Goal: Task Accomplishment & Management: Manage account settings

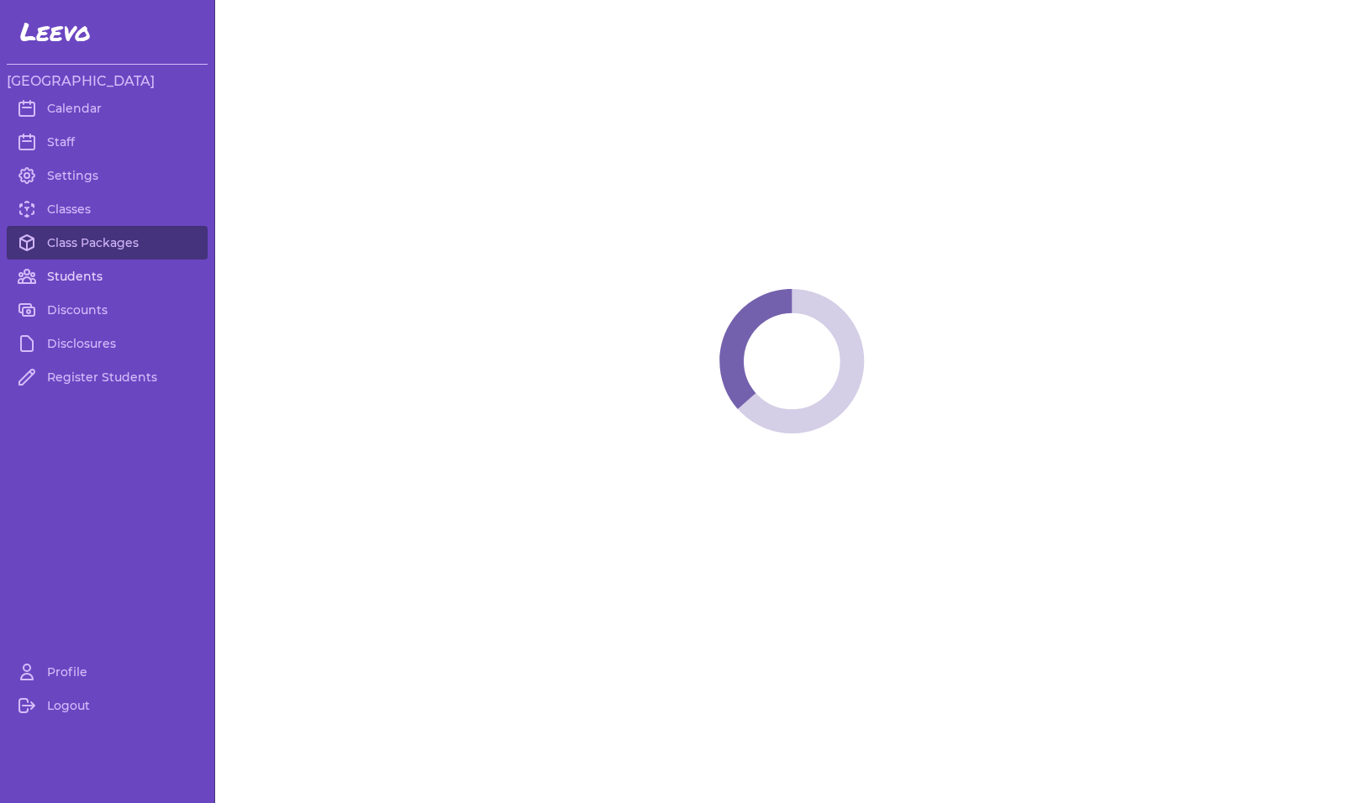
click at [87, 280] on link "Students" at bounding box center [107, 277] width 201 height 34
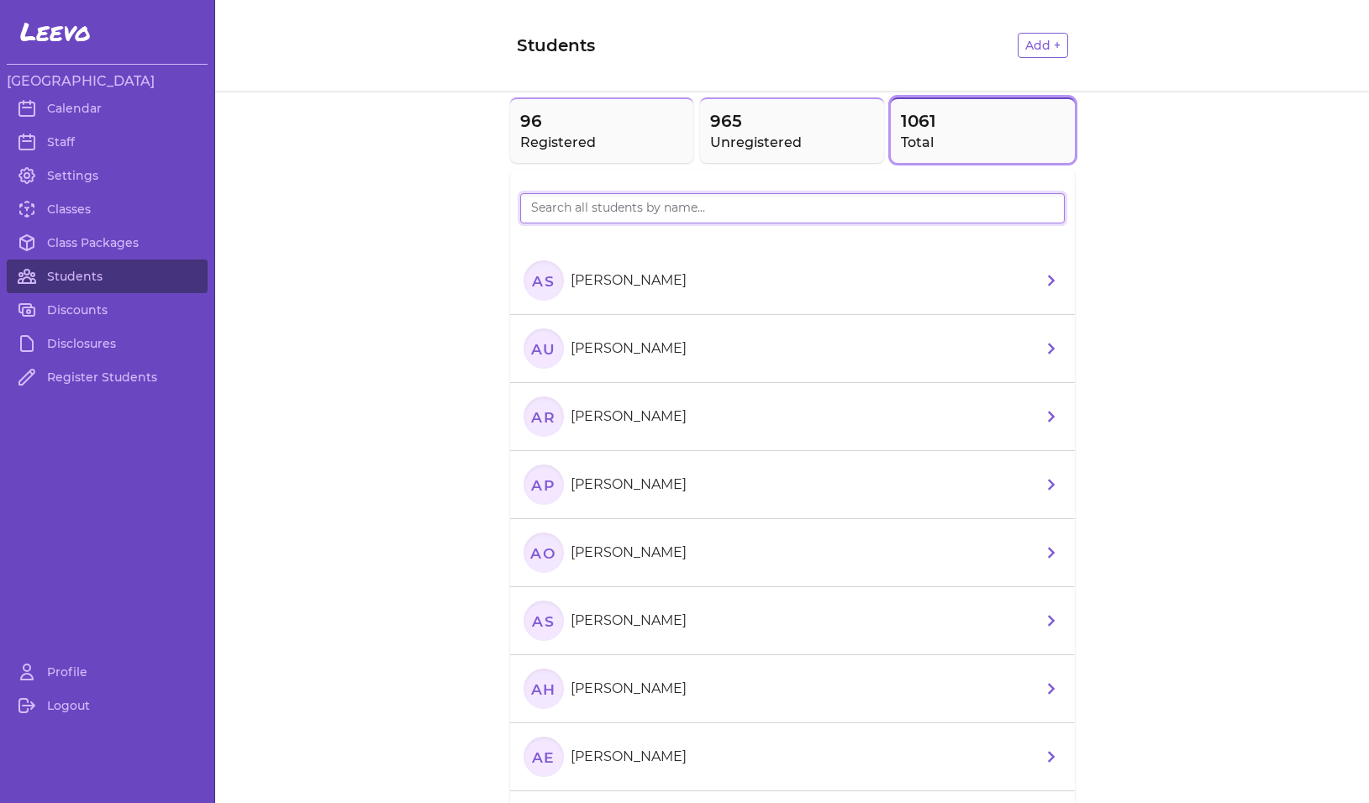
click at [557, 211] on input "search" at bounding box center [792, 208] width 544 height 30
type input "[PERSON_NAME]"
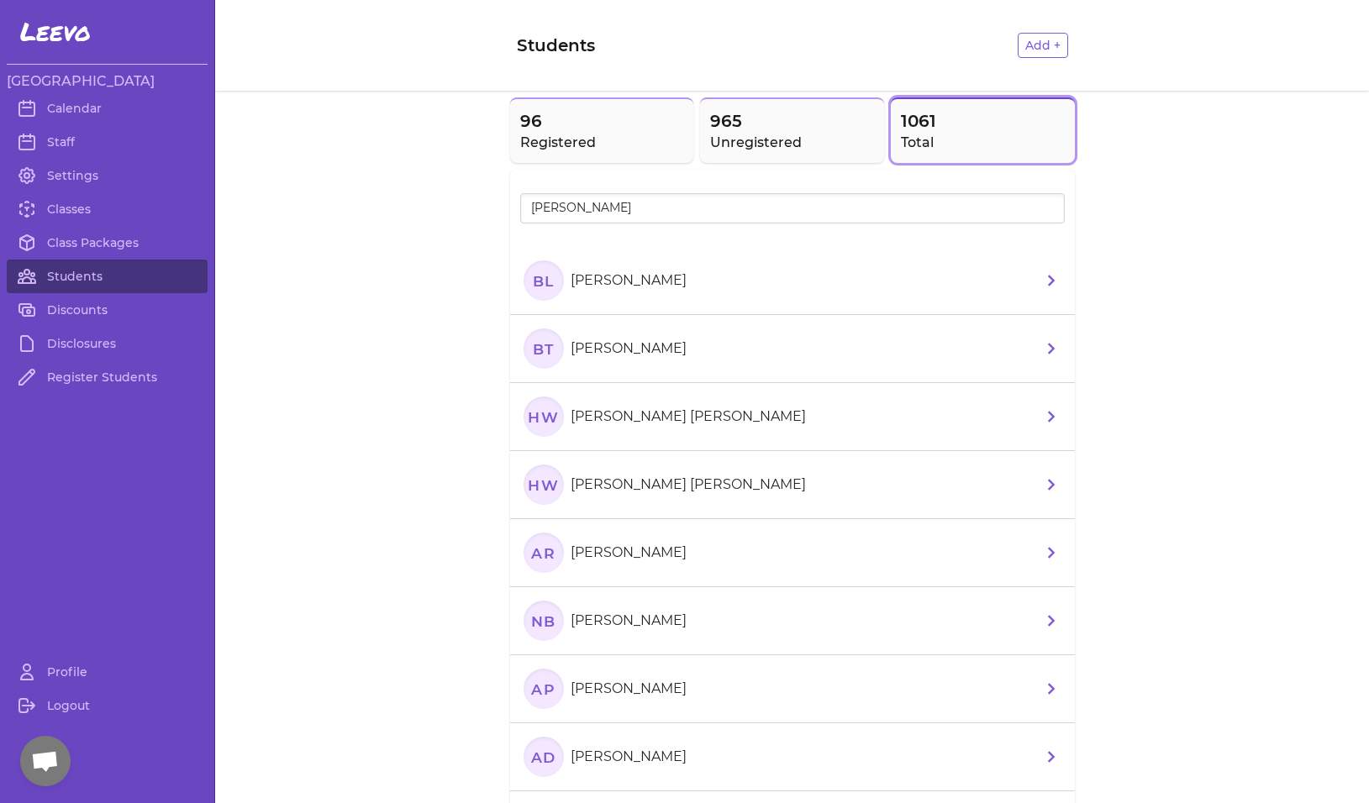
drag, startPoint x: 518, startPoint y: 239, endPoint x: 549, endPoint y: 282, distance: 53.1
click at [549, 282] on icon "BL" at bounding box center [543, 280] width 40 height 40
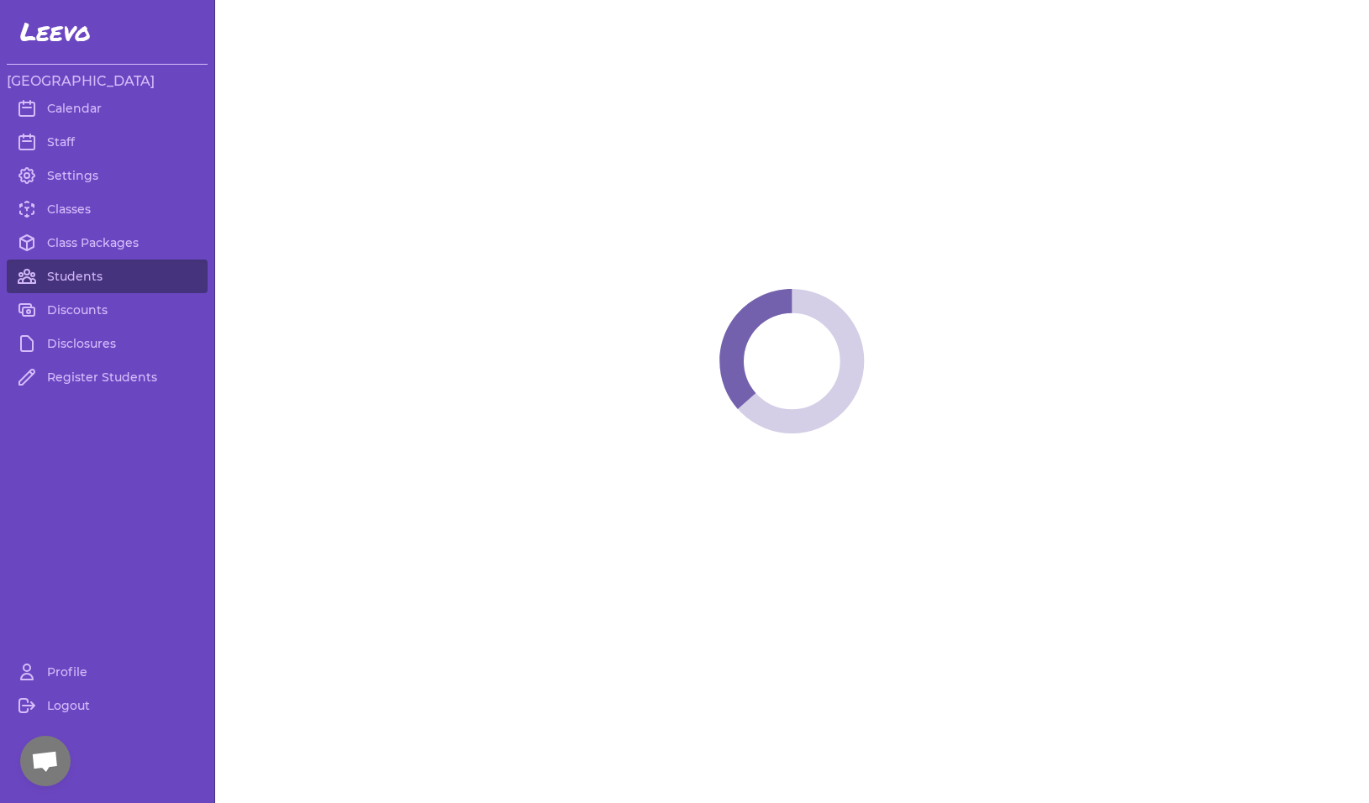
select select "MT"
select select "1"
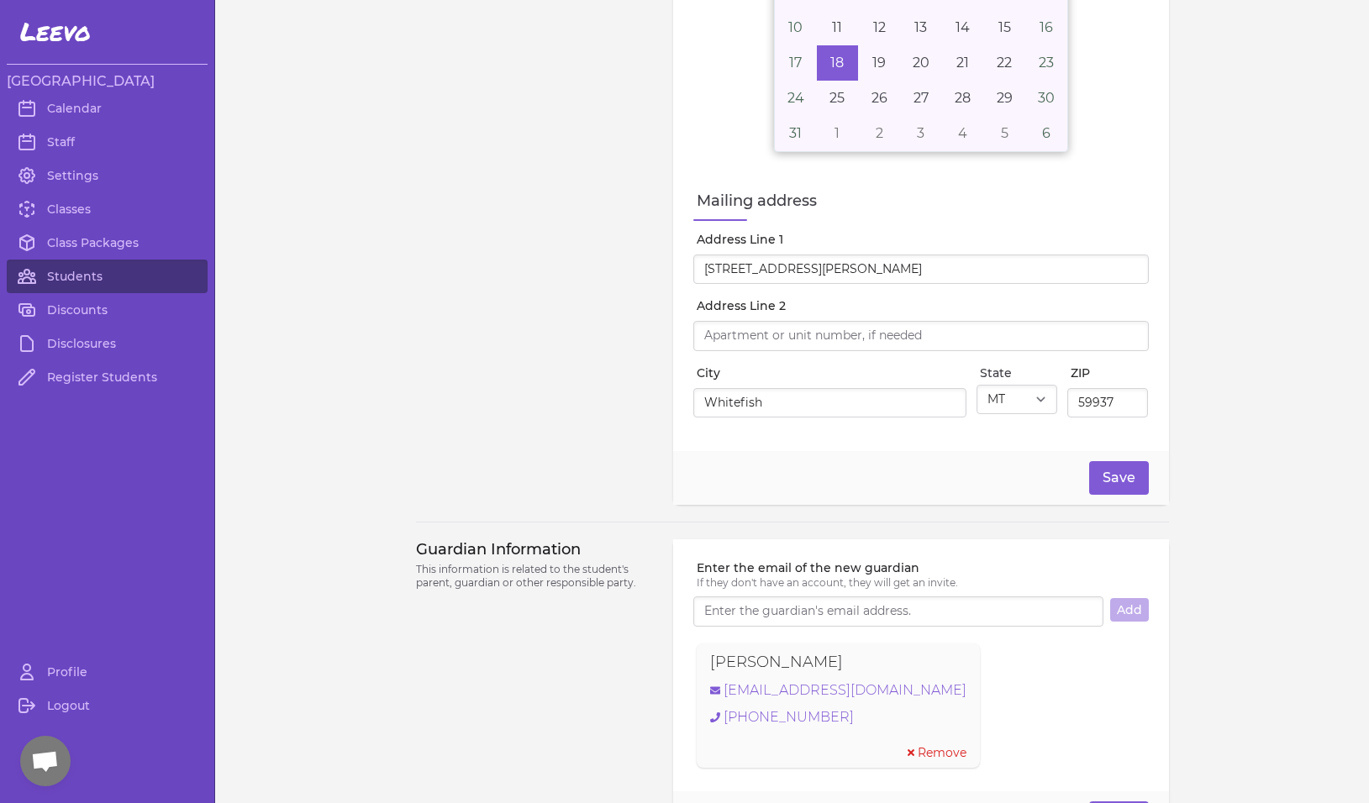
scroll to position [963, 0]
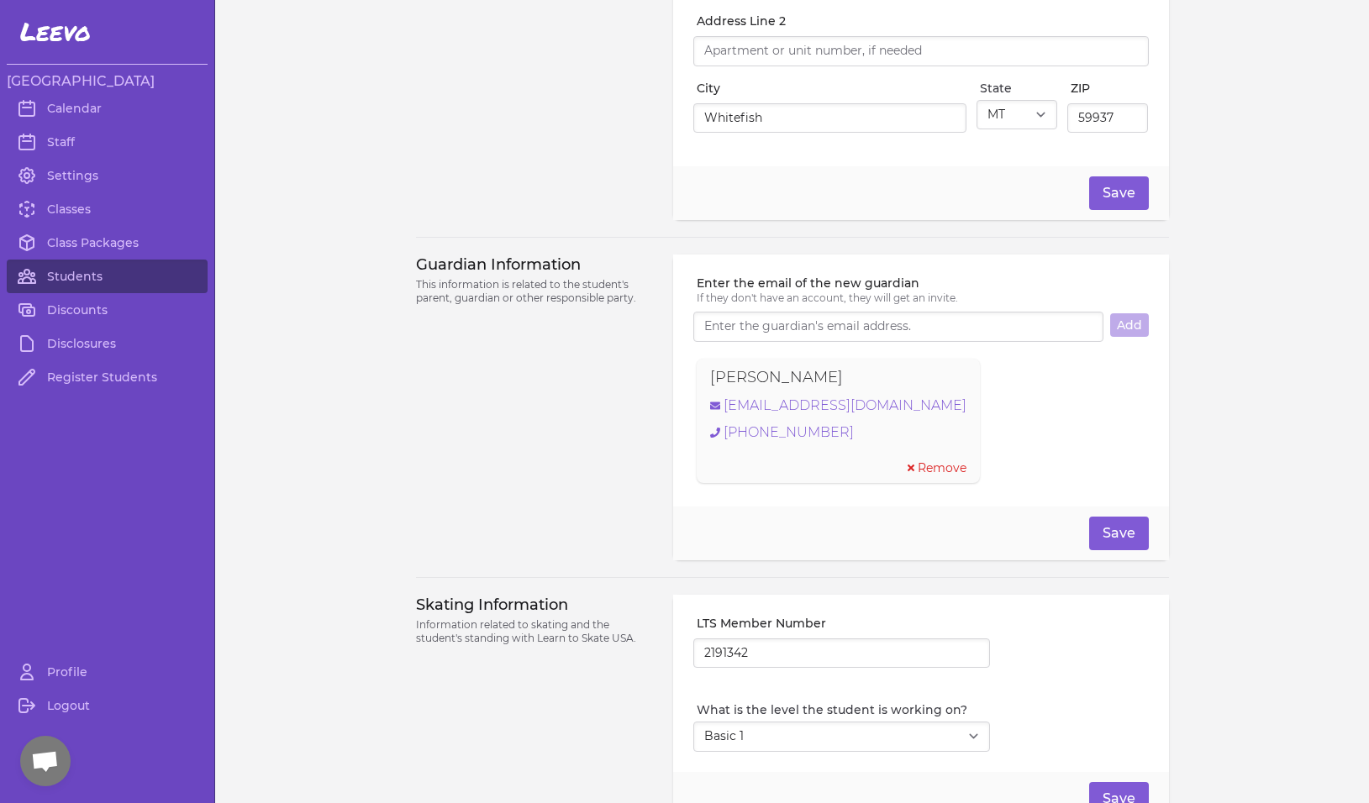
drag, startPoint x: 878, startPoint y: 386, endPoint x: 686, endPoint y: 381, distance: 191.6
click at [693, 381] on section "[PERSON_NAME] [PERSON_NAME][EMAIL_ADDRESS][DOMAIN_NAME] [PHONE_NUMBER] Remove" at bounding box center [920, 420] width 455 height 131
copy p "[PERSON_NAME]"
click at [885, 413] on link "[EMAIL_ADDRESS][DOMAIN_NAME]" at bounding box center [838, 406] width 256 height 20
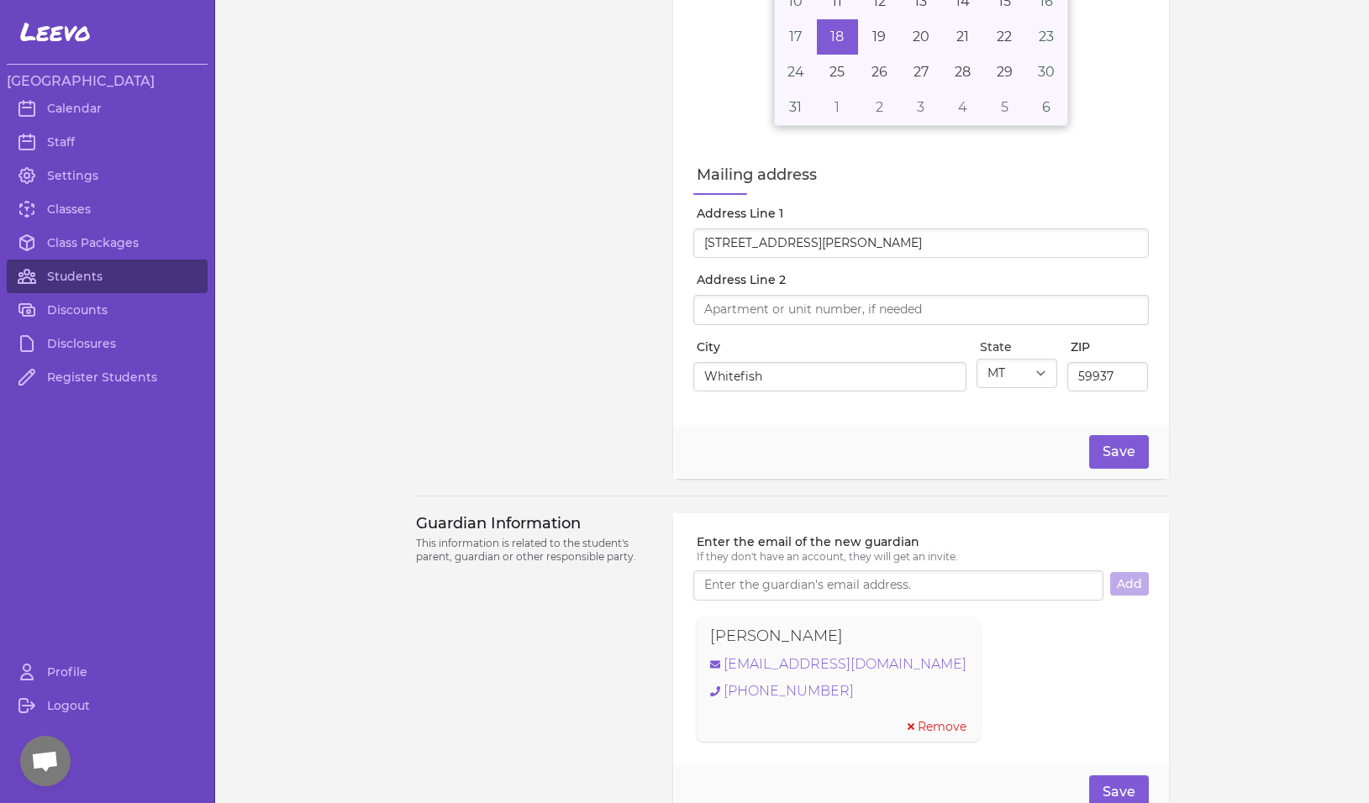
scroll to position [732, 0]
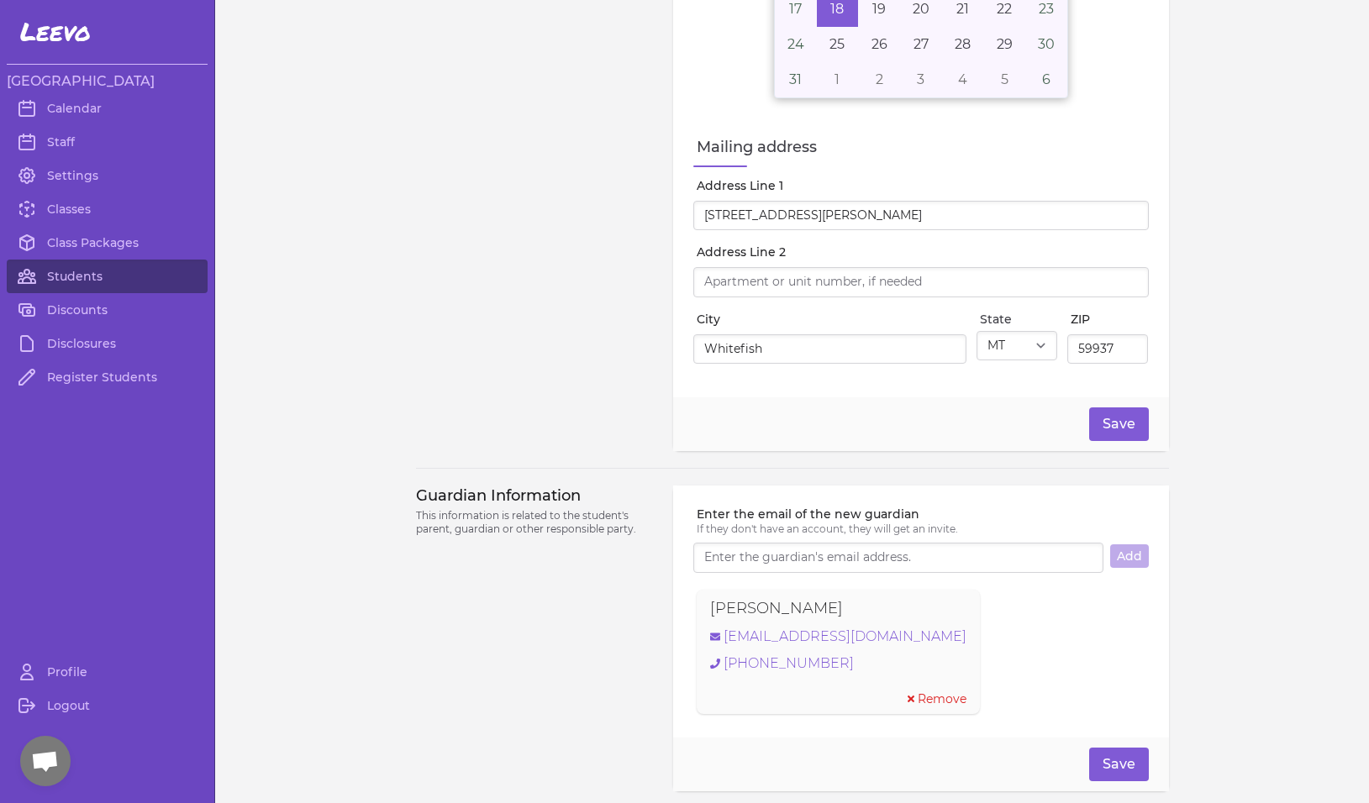
click at [843, 620] on p "[PERSON_NAME]" at bounding box center [776, 608] width 133 height 24
drag, startPoint x: 877, startPoint y: 615, endPoint x: 668, endPoint y: 607, distance: 209.3
click at [673, 607] on div "Enter the email of the new guardian If they don't have an account, they will ge…" at bounding box center [920, 612] width 495 height 252
copy p "[PERSON_NAME]"
click at [785, 647] on link "[EMAIL_ADDRESS][DOMAIN_NAME]" at bounding box center [838, 637] width 256 height 20
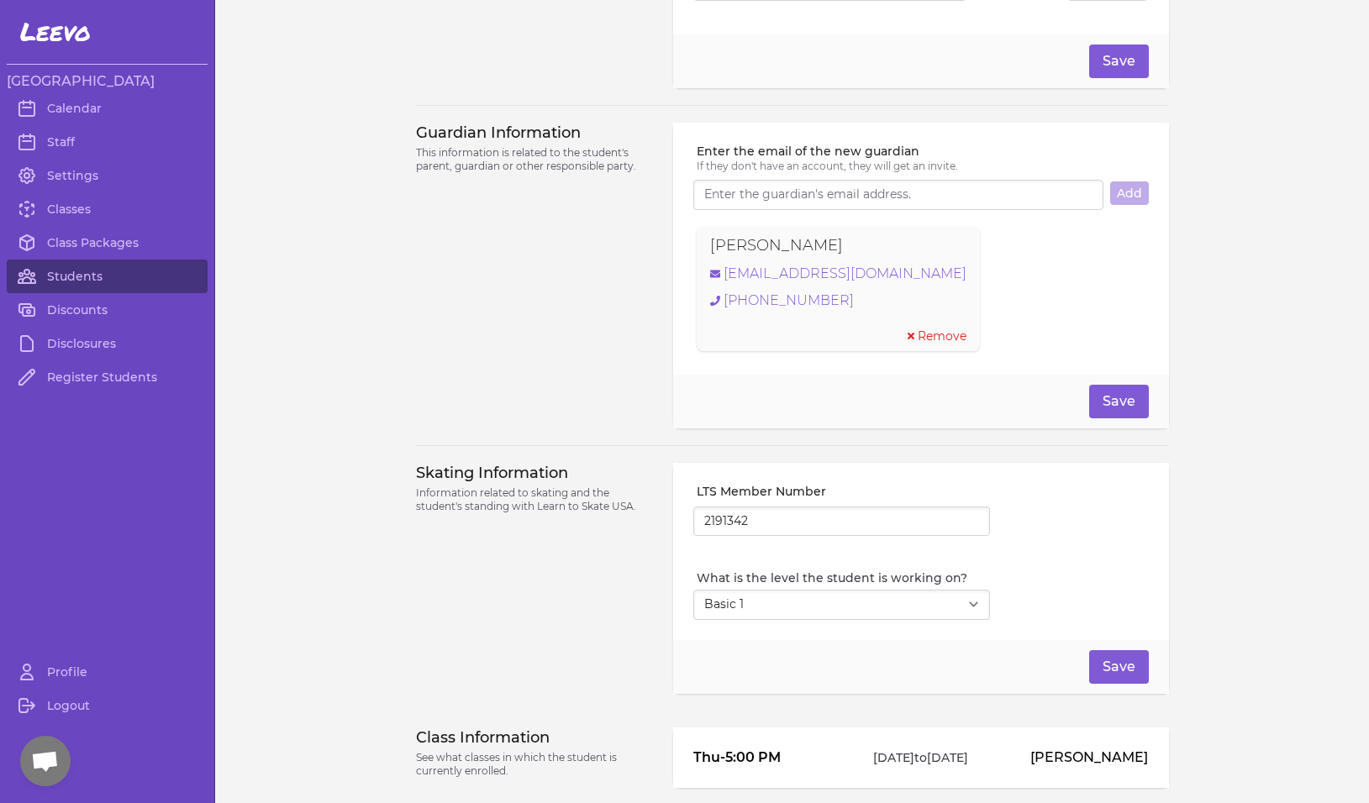
scroll to position [1186, 0]
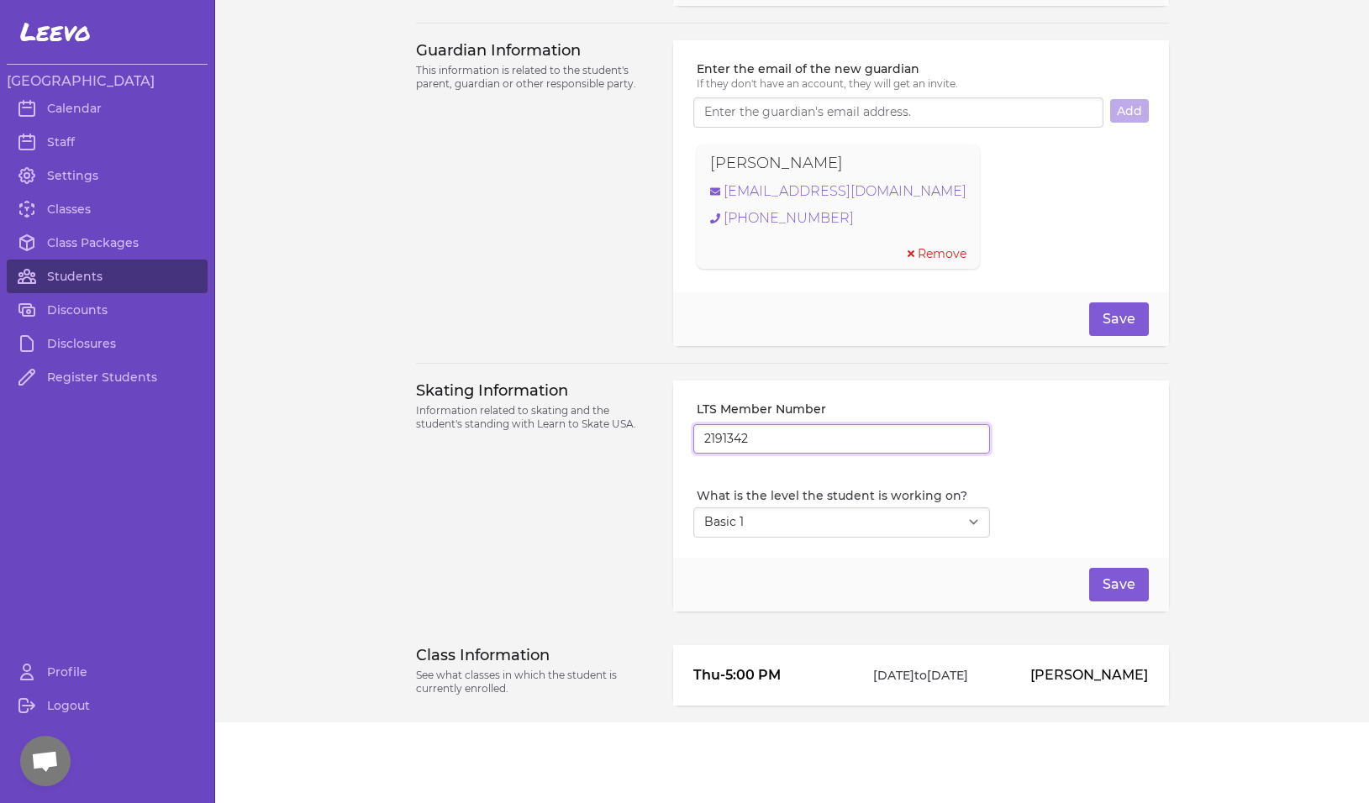
click at [712, 442] on input "2191342" at bounding box center [841, 439] width 297 height 30
click at [94, 281] on link "Students" at bounding box center [107, 277] width 201 height 34
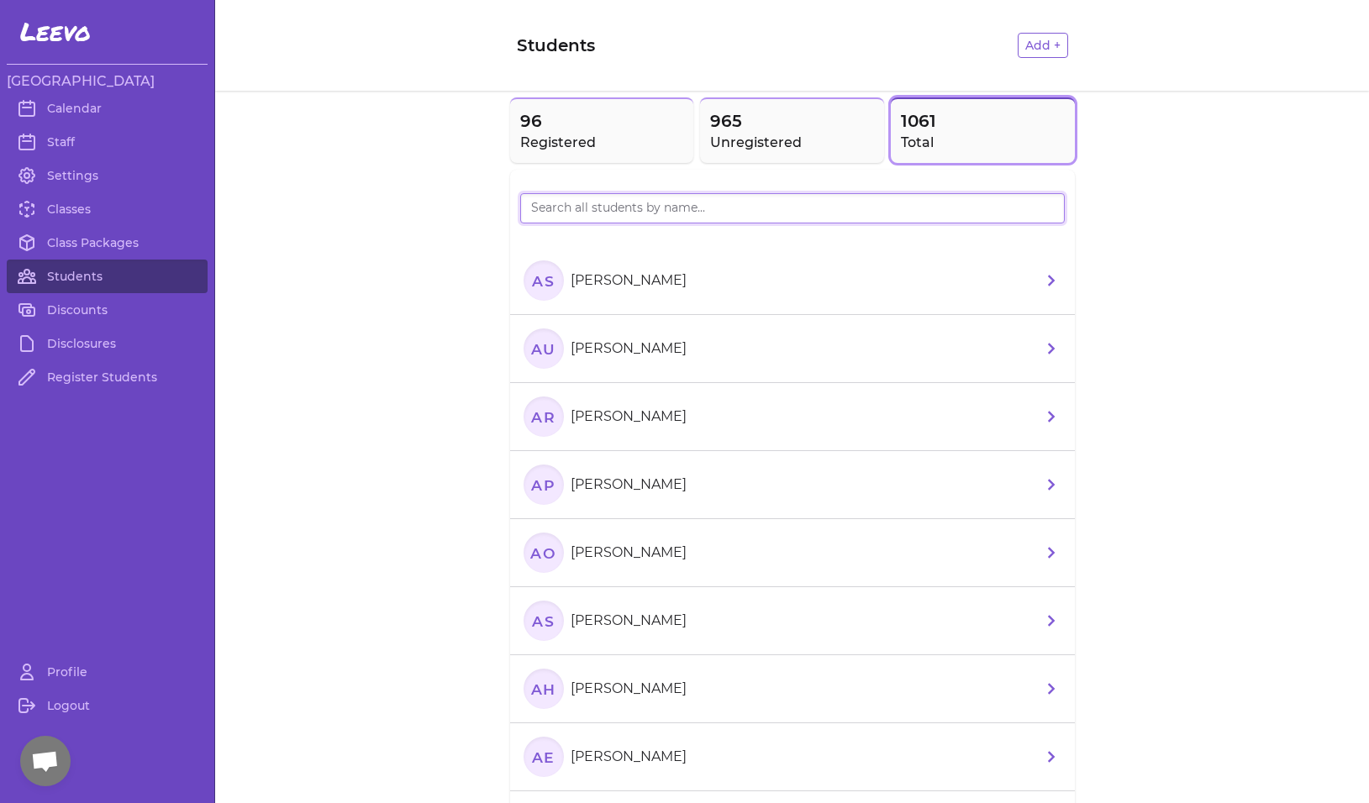
click at [666, 199] on input "search" at bounding box center [792, 208] width 544 height 30
paste input "[PERSON_NAME]"
type input "[PERSON_NAME]"
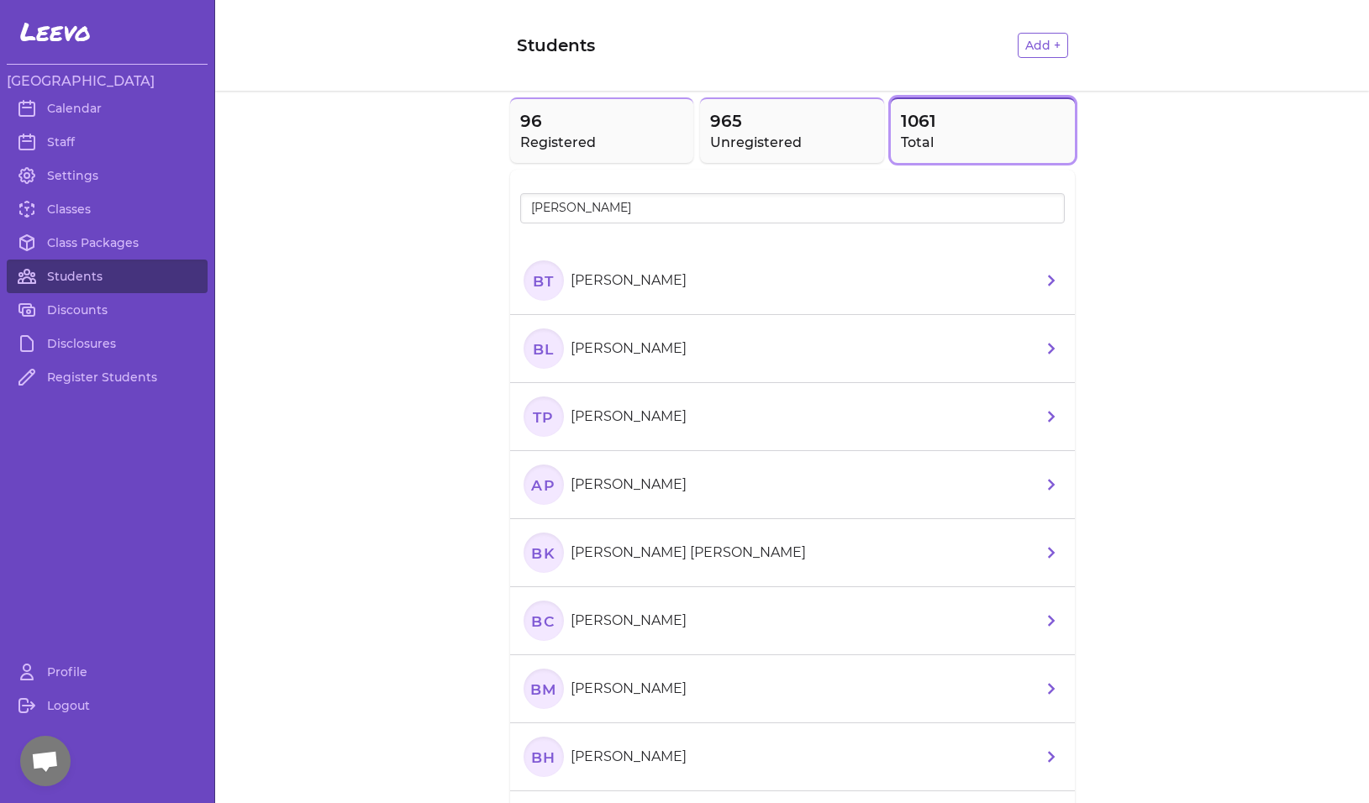
click at [533, 283] on text "BT" at bounding box center [543, 280] width 22 height 18
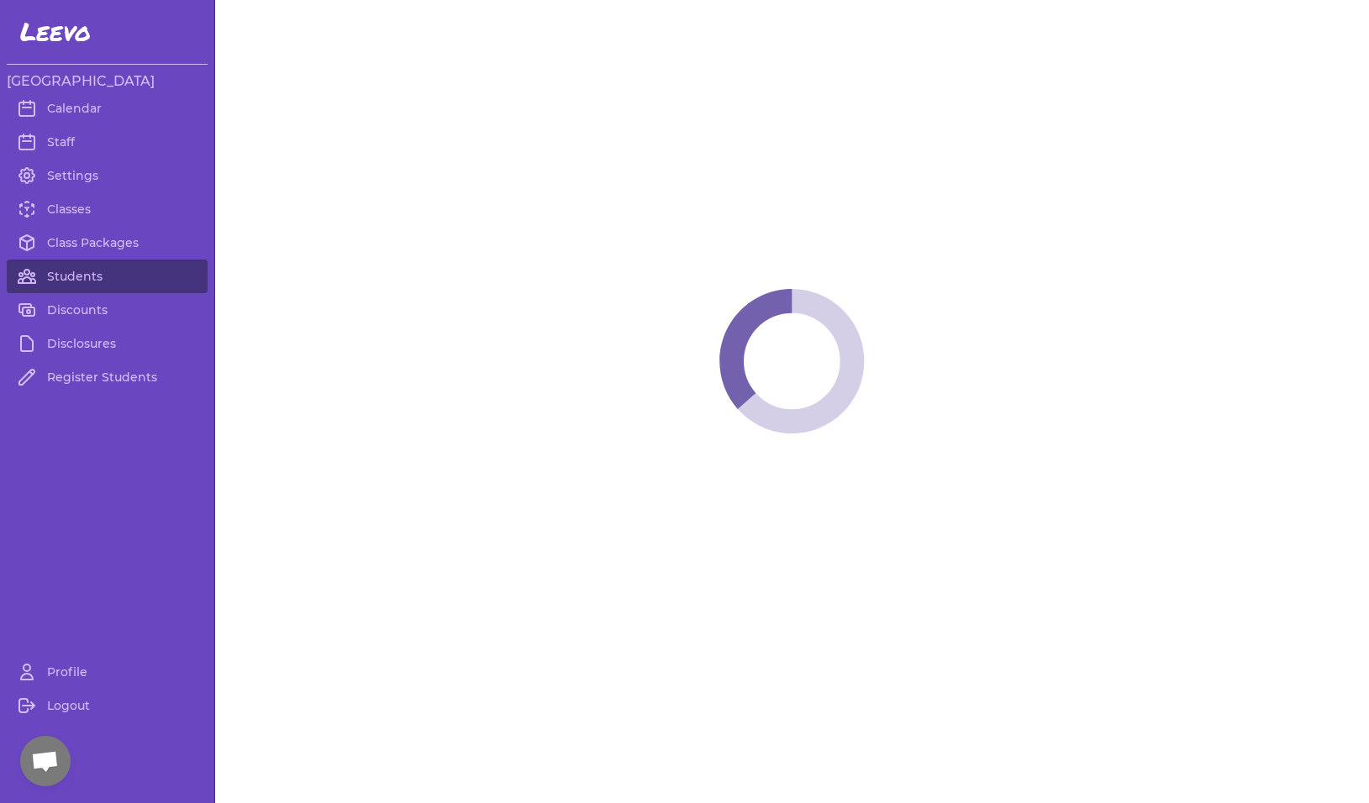
select select "MT"
select select "1"
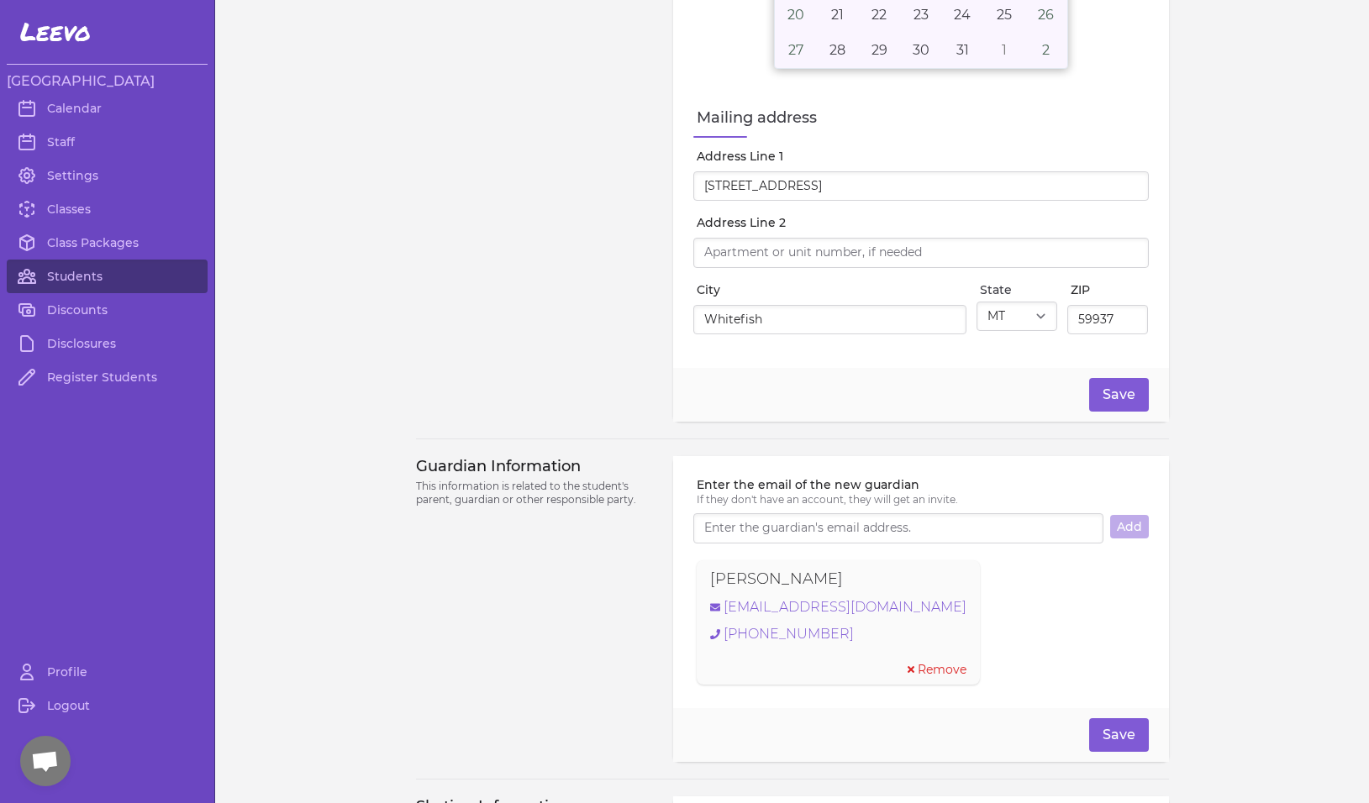
scroll to position [1027, 0]
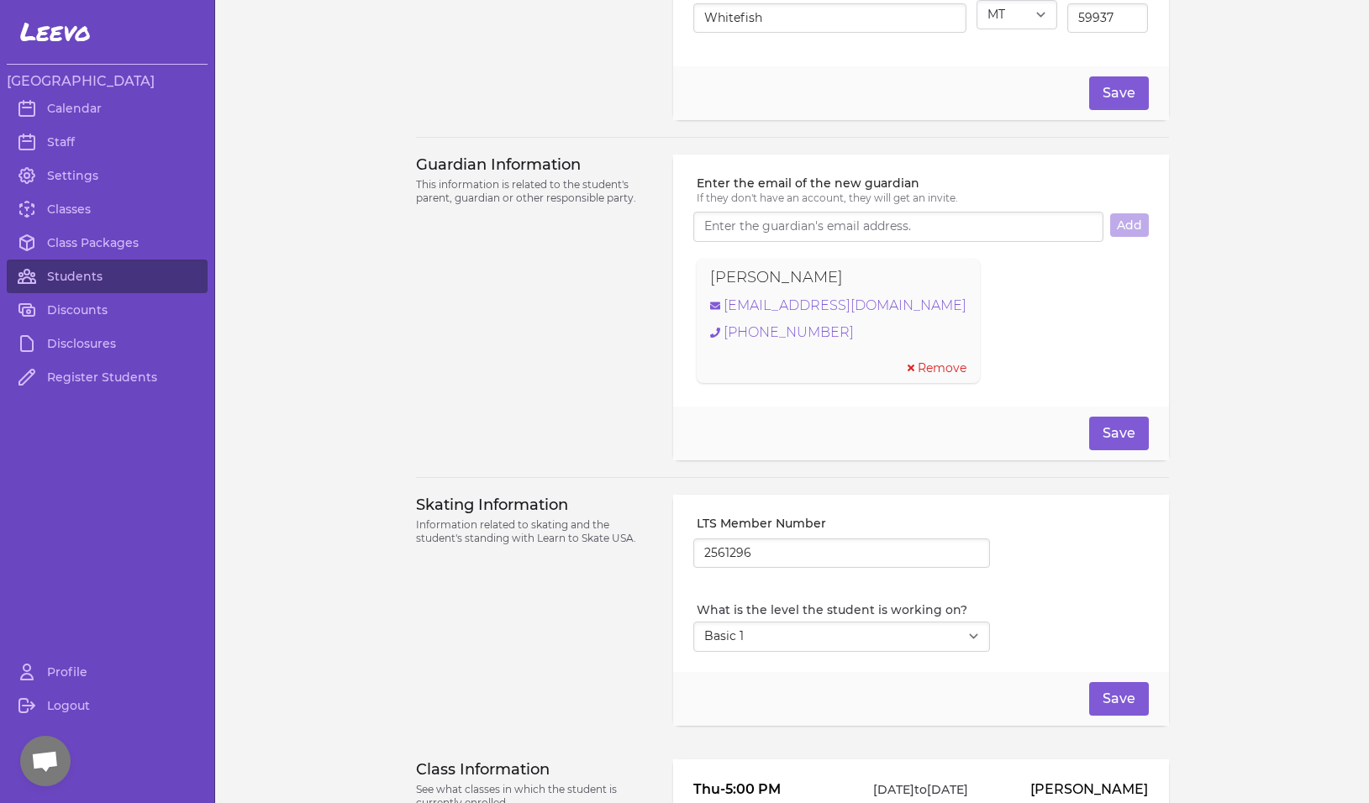
drag, startPoint x: 830, startPoint y: 278, endPoint x: 653, endPoint y: 281, distance: 177.3
click at [653, 281] on div "Guardian Information This information is related to the student's parent, guard…" at bounding box center [792, 308] width 753 height 306
click at [652, 282] on div "Guardian Information This information is related to the student's parent, guard…" at bounding box center [792, 308] width 753 height 306
drag, startPoint x: 834, startPoint y: 284, endPoint x: 698, endPoint y: 288, distance: 136.2
click at [698, 288] on div "[PERSON_NAME] [EMAIL_ADDRESS][DOMAIN_NAME] [PHONE_NUMBER] Remove" at bounding box center [837, 321] width 283 height 124
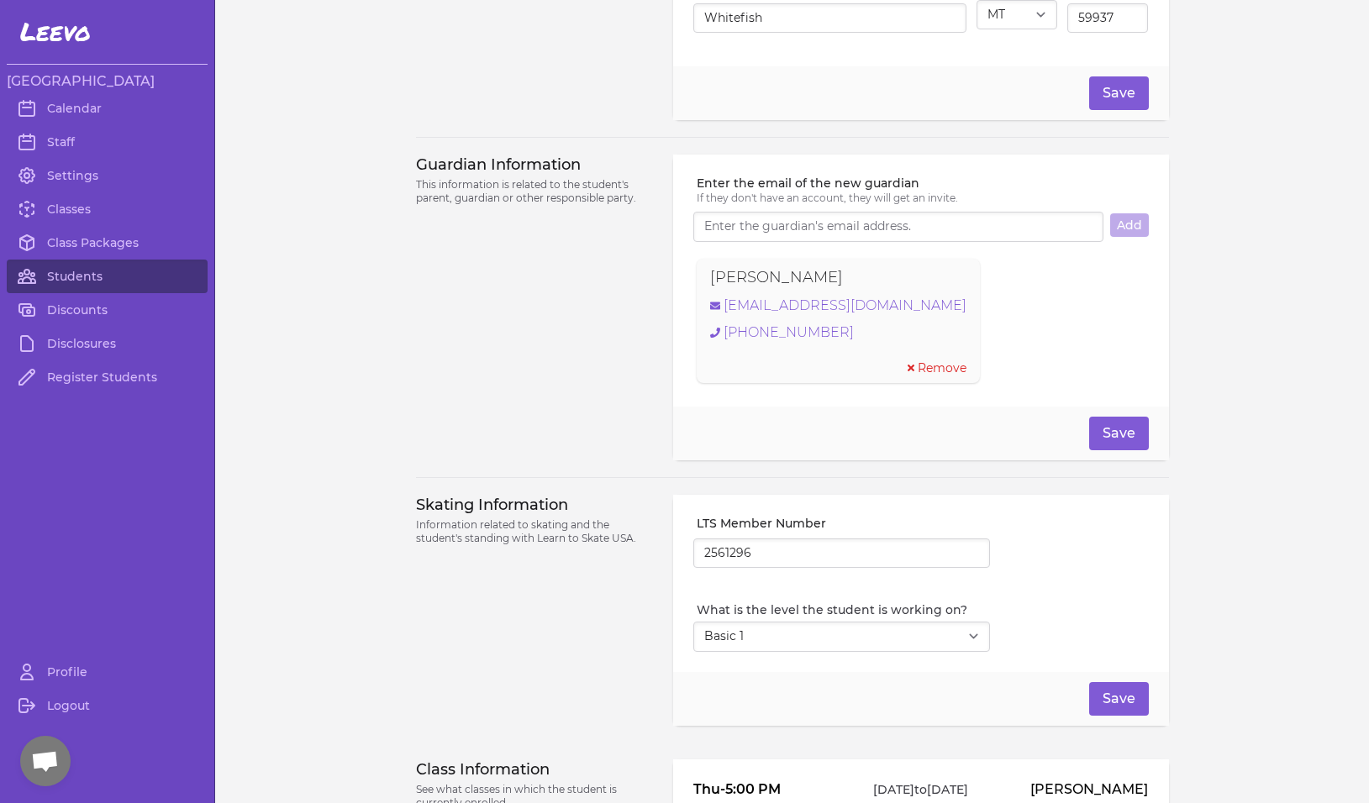
copy p "[PERSON_NAME]"
click at [822, 313] on link "[EMAIL_ADDRESS][DOMAIN_NAME]" at bounding box center [838, 306] width 256 height 20
click at [585, 381] on div "Guardian Information This information is related to the student's parent, guard…" at bounding box center [535, 308] width 238 height 306
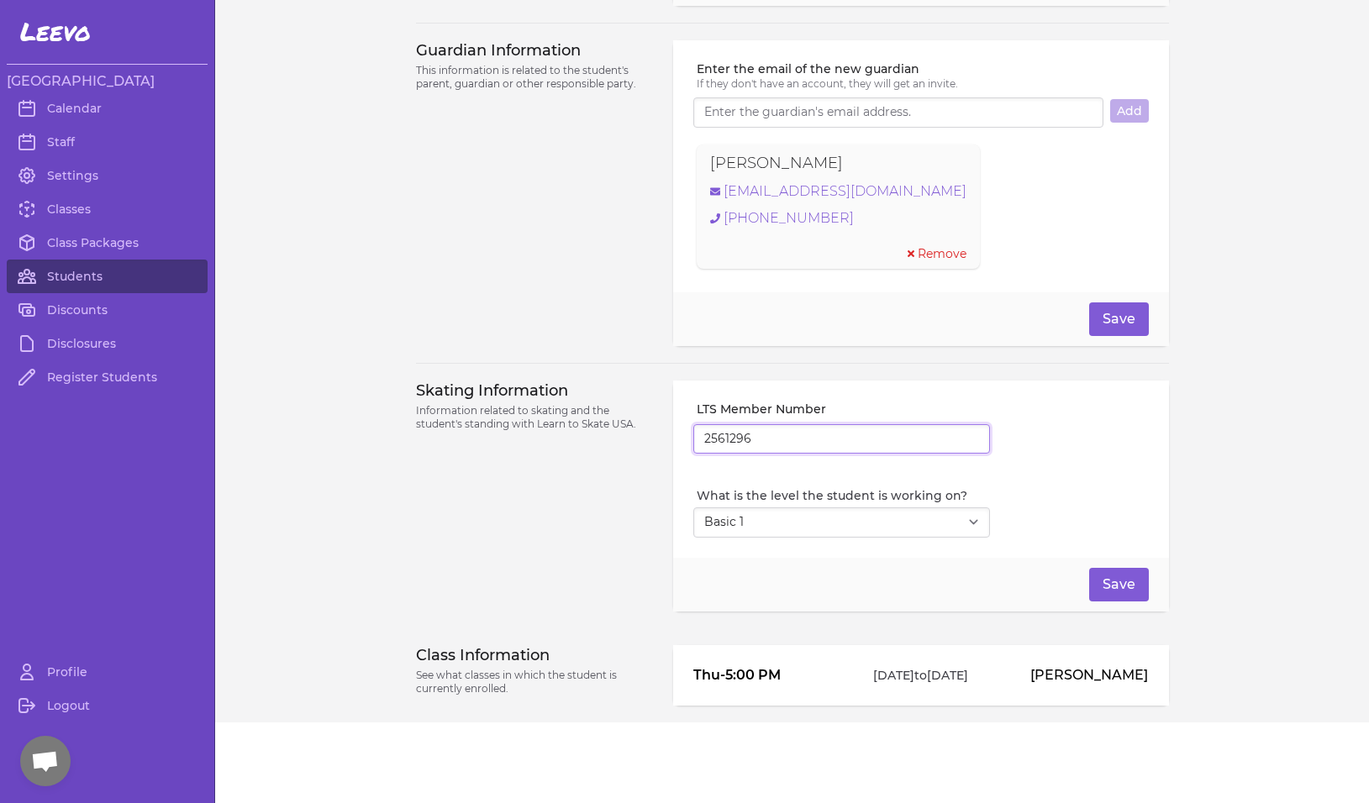
click at [712, 441] on input "2561296" at bounding box center [841, 439] width 297 height 30
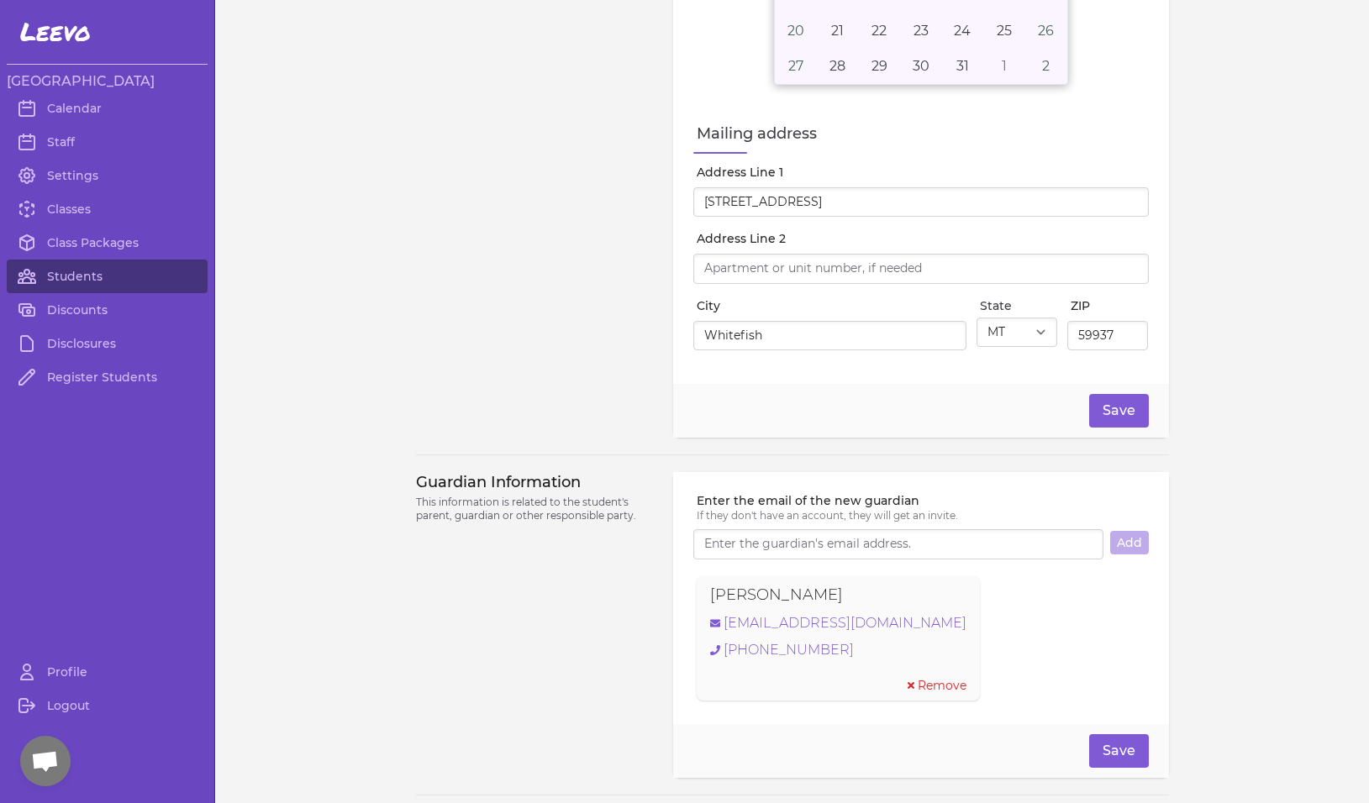
scroll to position [157, 0]
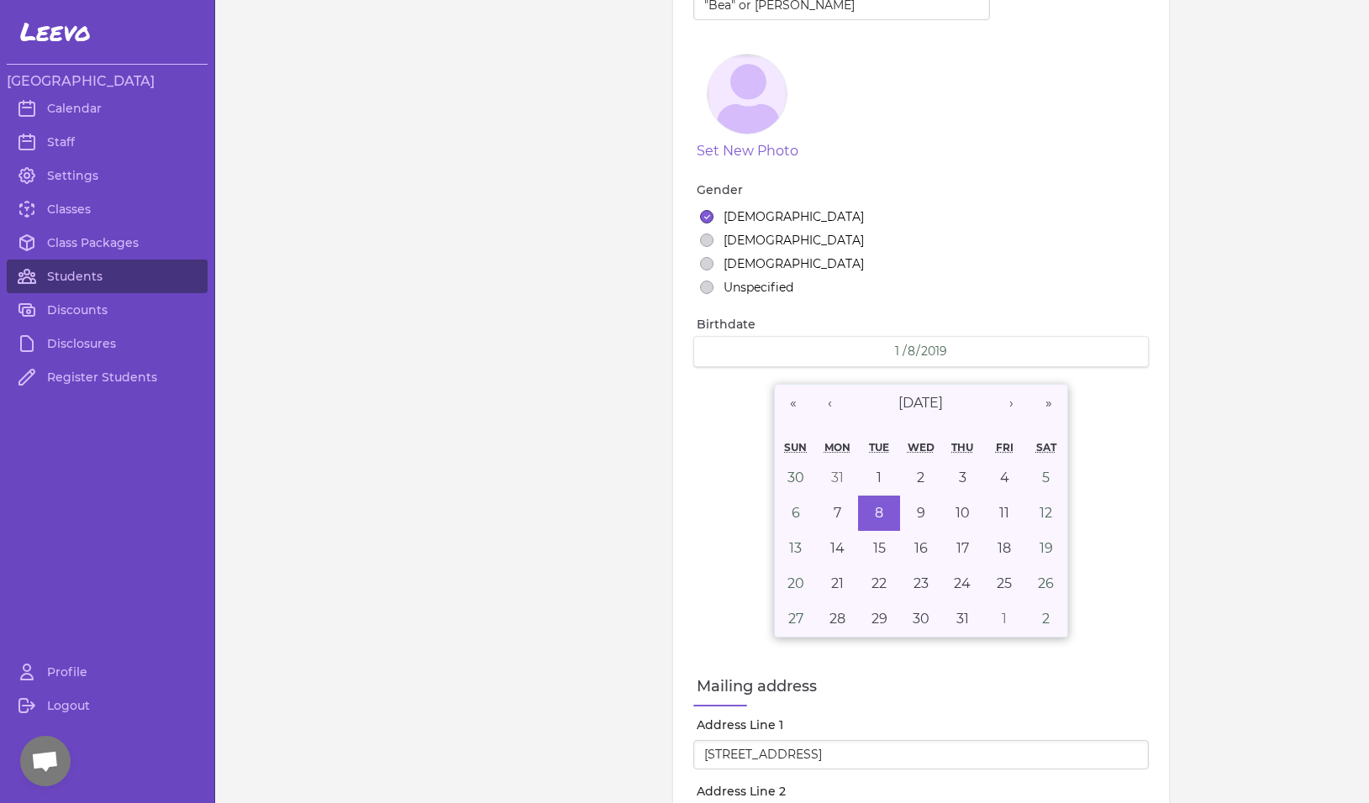
click at [543, 229] on div "Student Profile This information is used to keep your membership current. It is…" at bounding box center [535, 425] width 238 height 1131
click at [82, 282] on link "Students" at bounding box center [107, 277] width 201 height 34
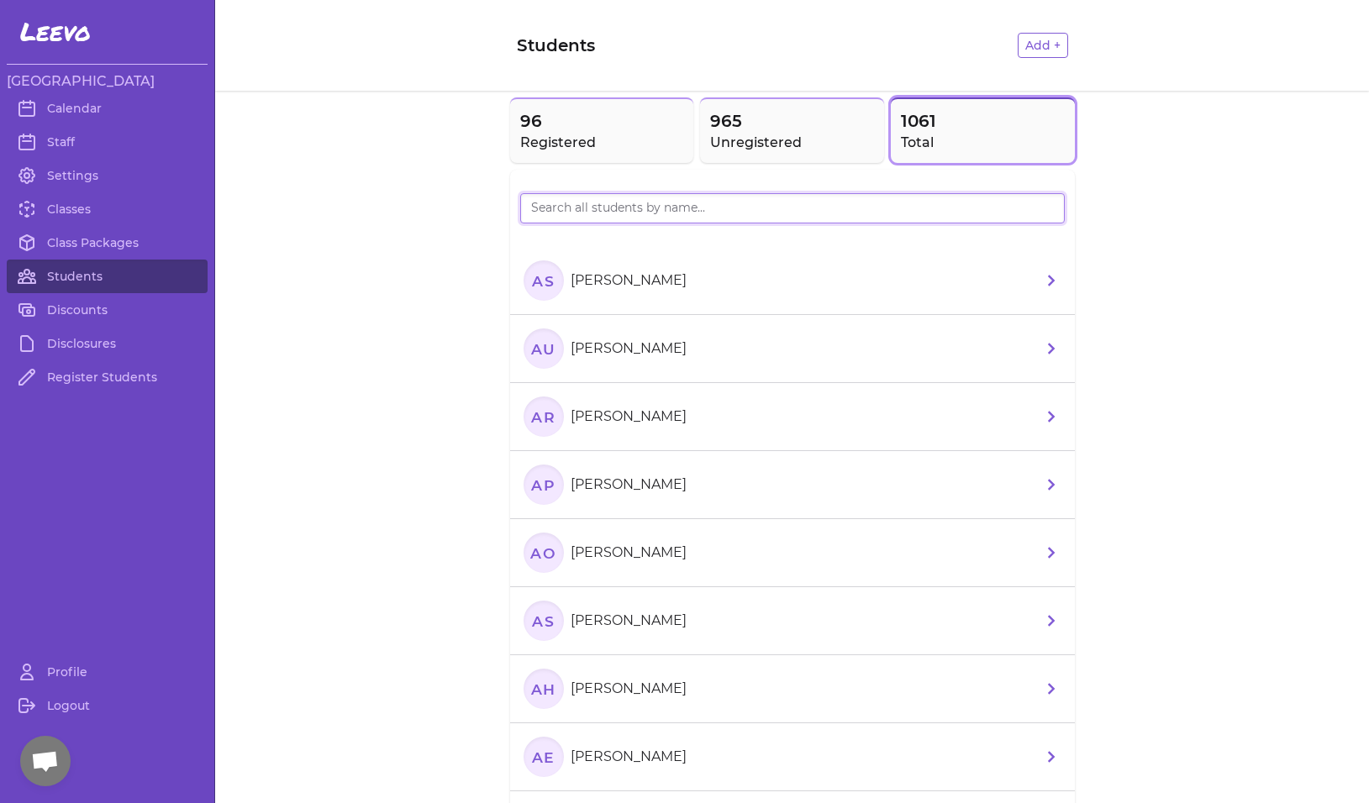
click at [586, 208] on input "search" at bounding box center [792, 208] width 544 height 30
click at [586, 207] on input "search" at bounding box center [792, 208] width 544 height 30
click at [546, 211] on input "search" at bounding box center [792, 208] width 544 height 30
click at [565, 132] on span "96" at bounding box center [602, 121] width 164 height 24
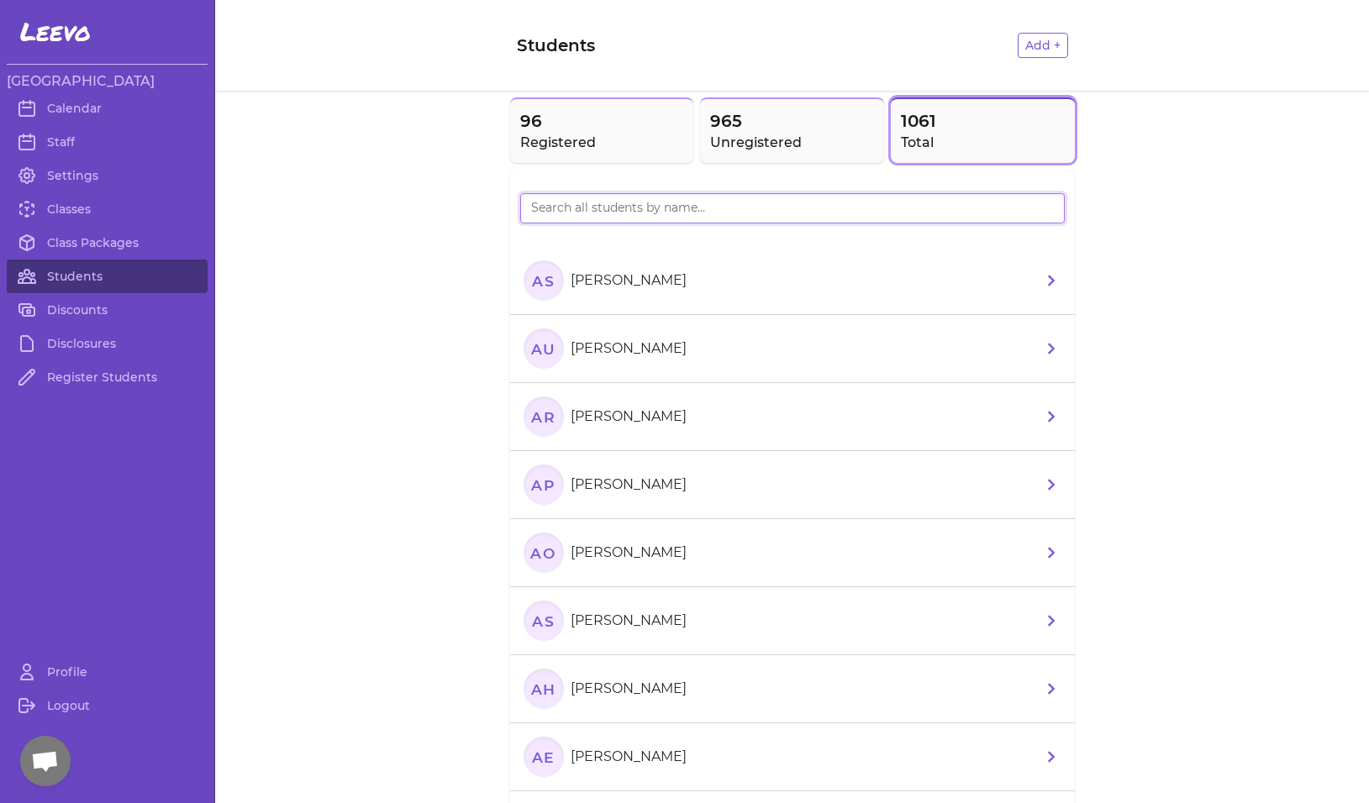
click at [549, 214] on input "search" at bounding box center [792, 208] width 544 height 30
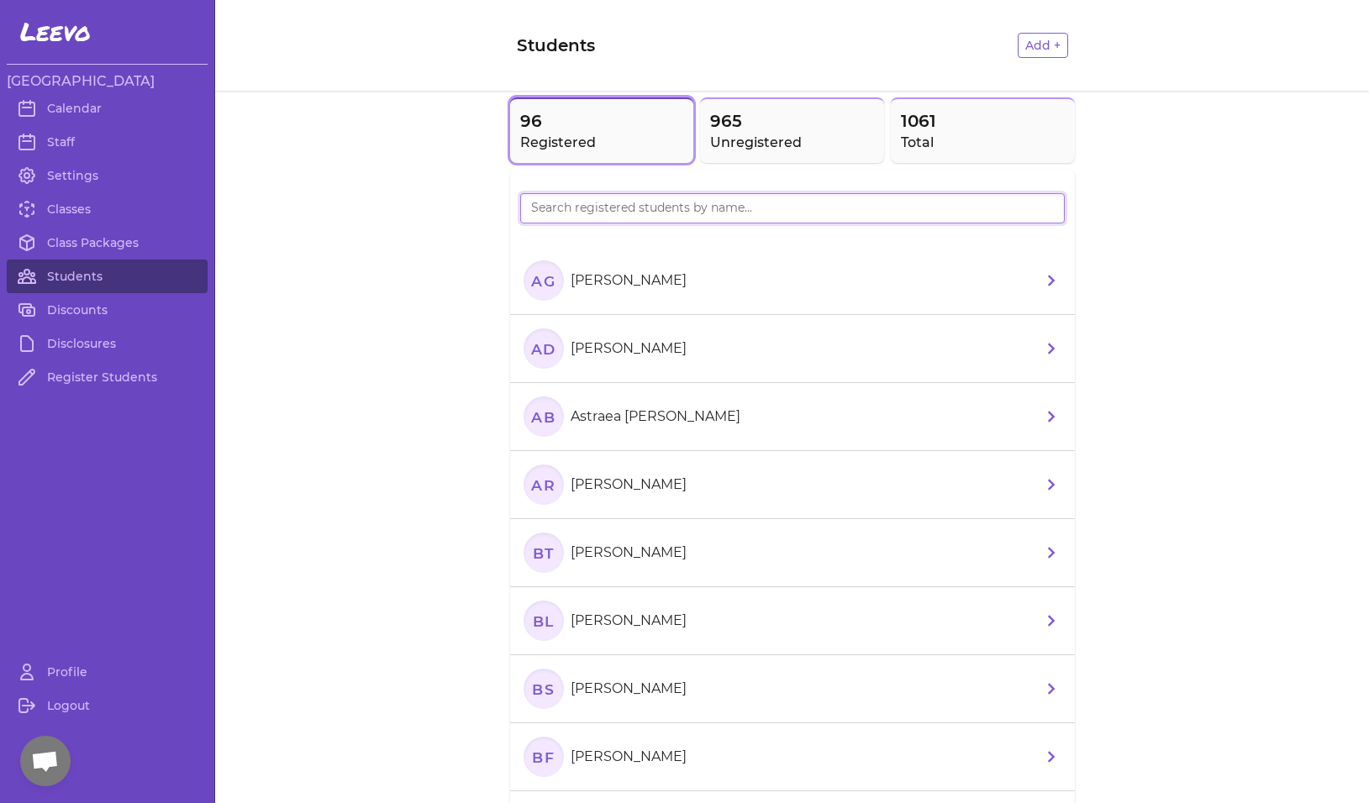
click at [577, 208] on input "search" at bounding box center [792, 208] width 544 height 30
type input "EVA"
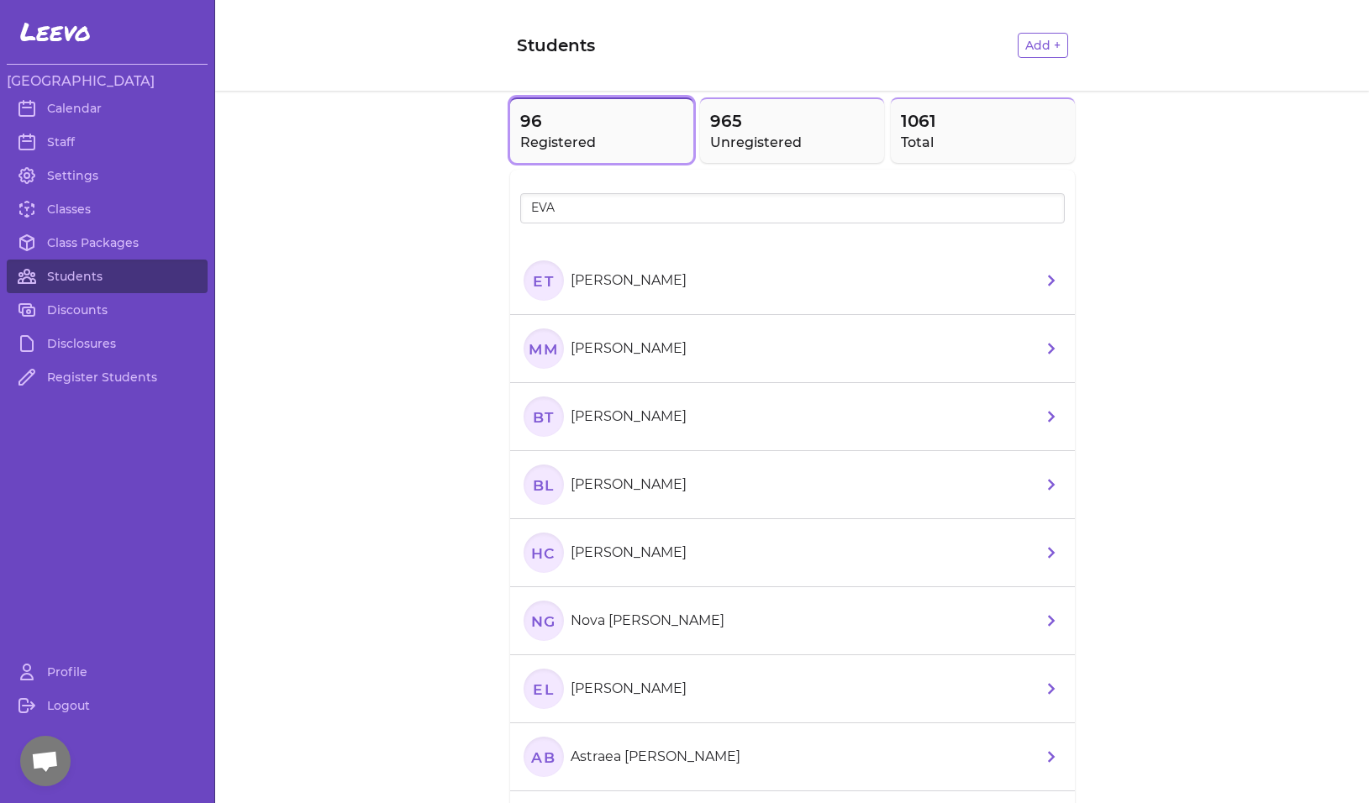
click at [525, 279] on icon "ET" at bounding box center [543, 280] width 40 height 40
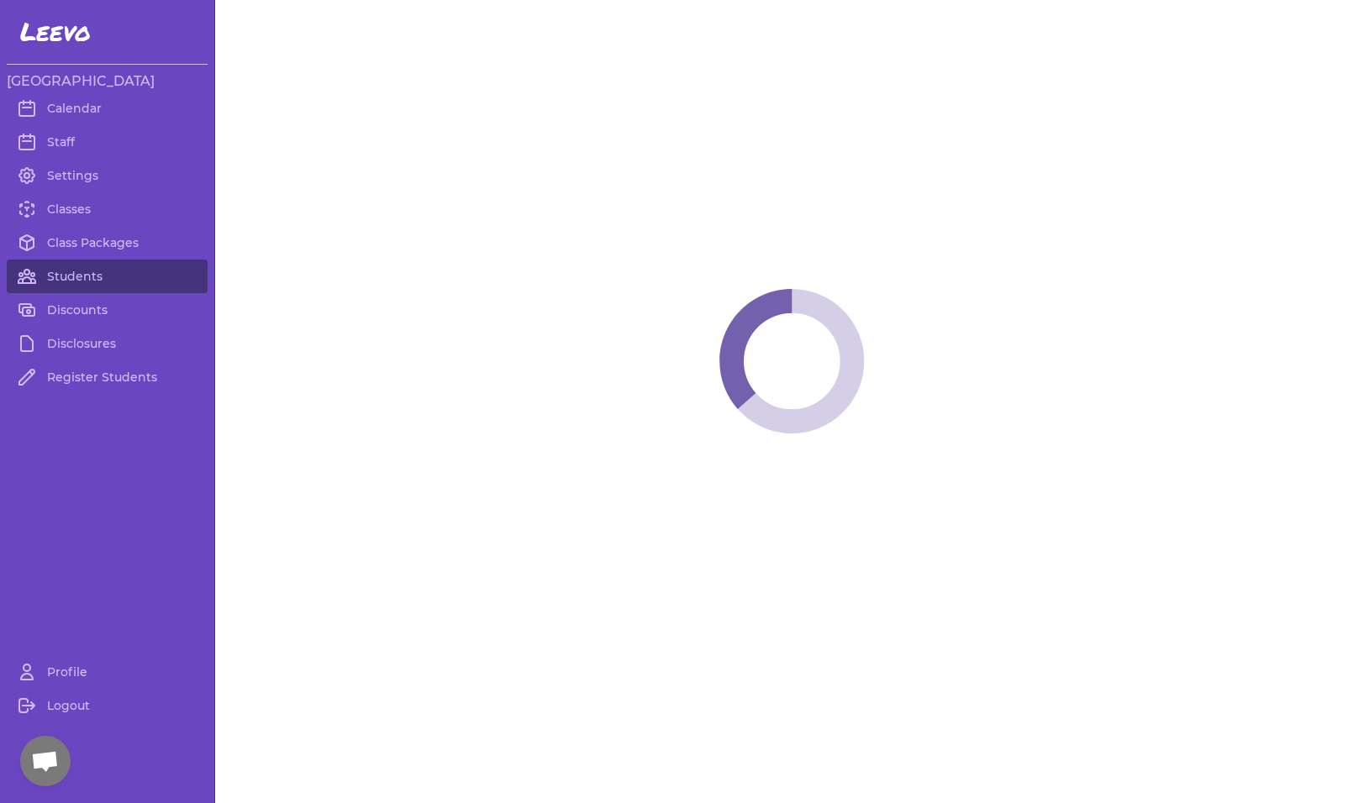
select select "MT"
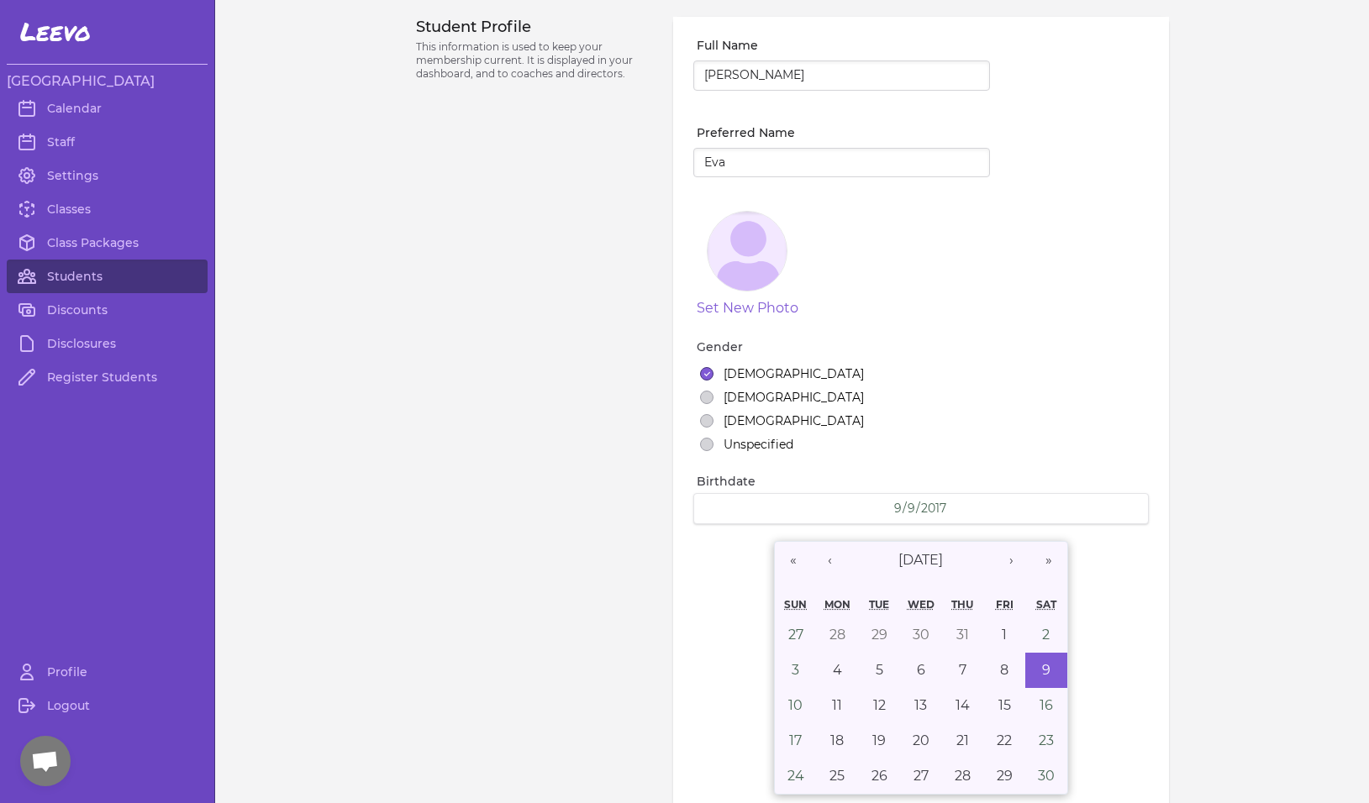
select select "1"
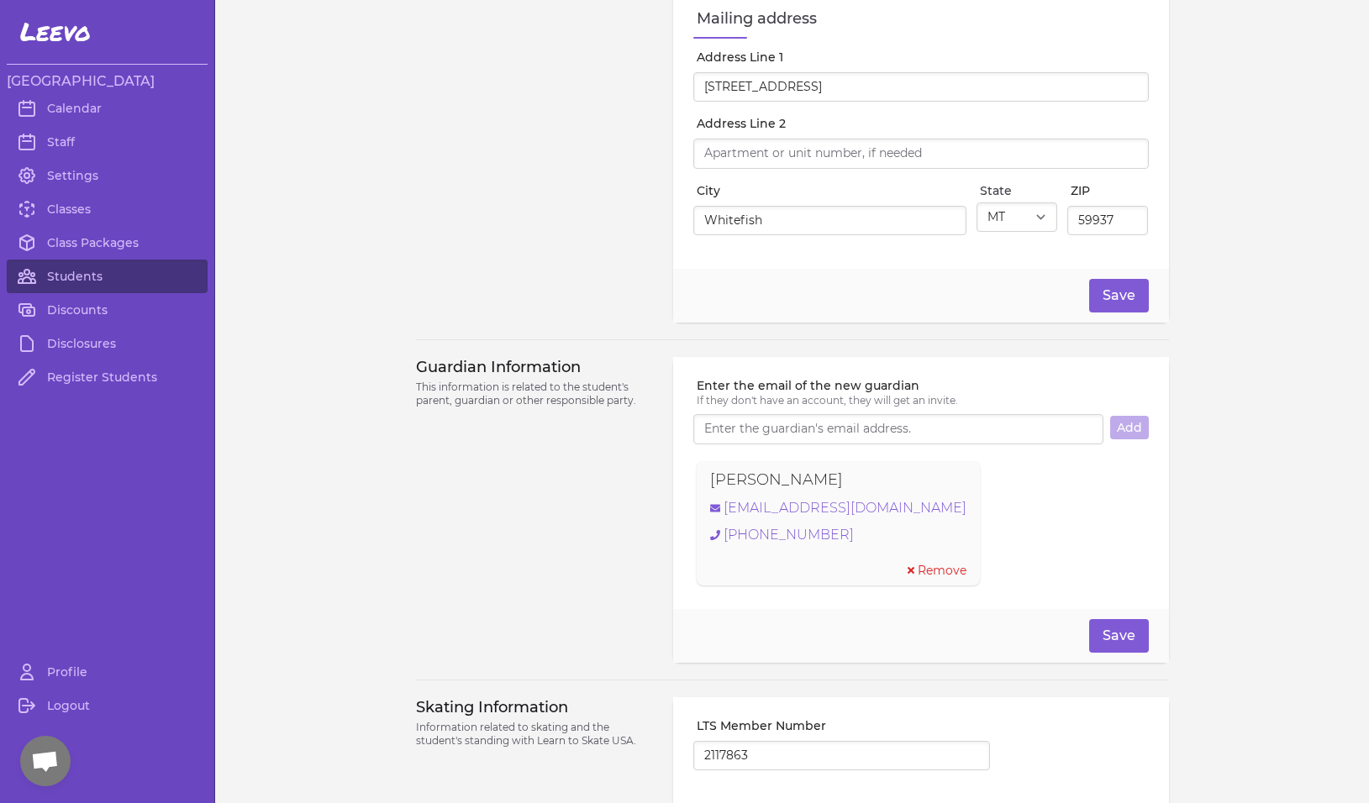
scroll to position [864, 0]
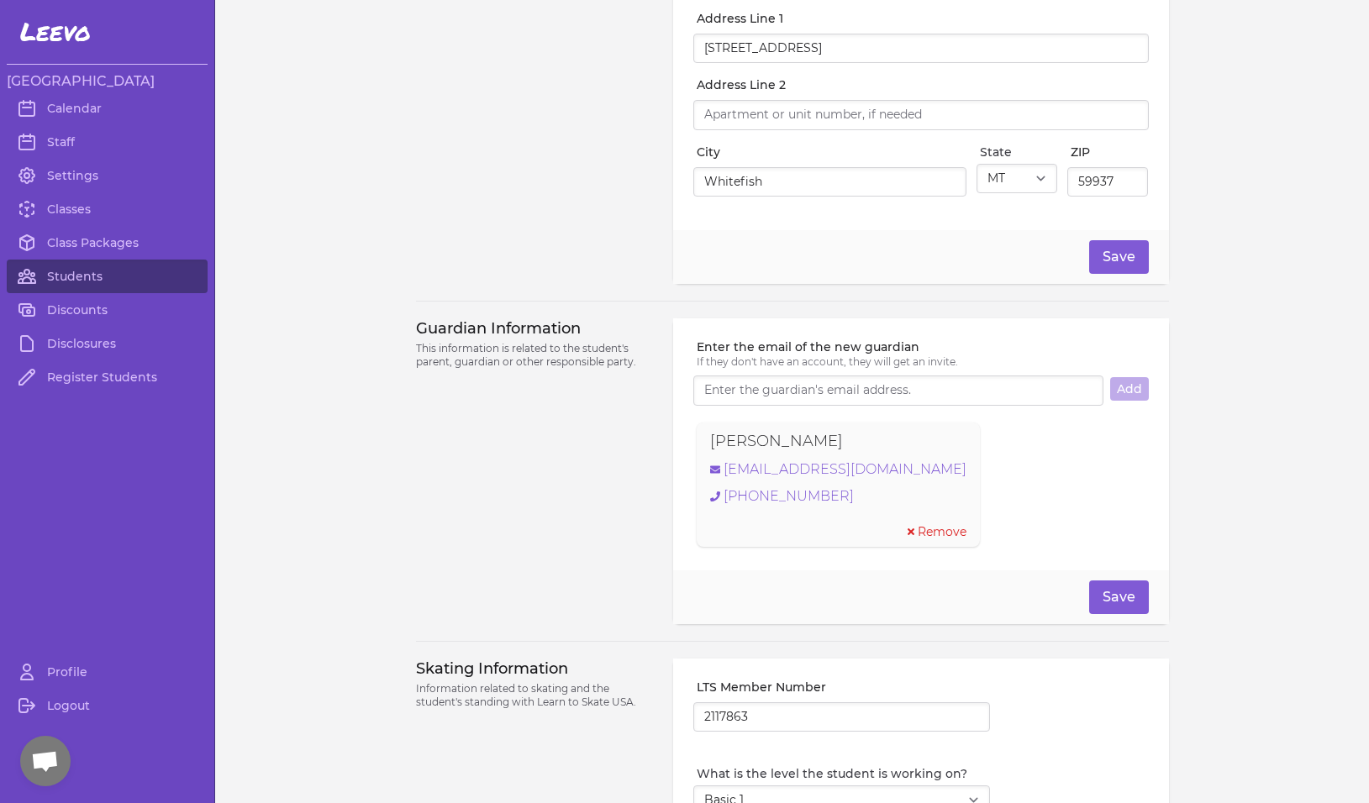
drag, startPoint x: 828, startPoint y: 448, endPoint x: 670, endPoint y: 450, distance: 157.1
click at [673, 450] on div "Enter the email of the new guardian If they don't have an account, they will ge…" at bounding box center [920, 444] width 495 height 252
click at [870, 477] on link "[EMAIL_ADDRESS][DOMAIN_NAME]" at bounding box center [838, 470] width 256 height 20
click at [723, 726] on input "2117863" at bounding box center [841, 717] width 297 height 30
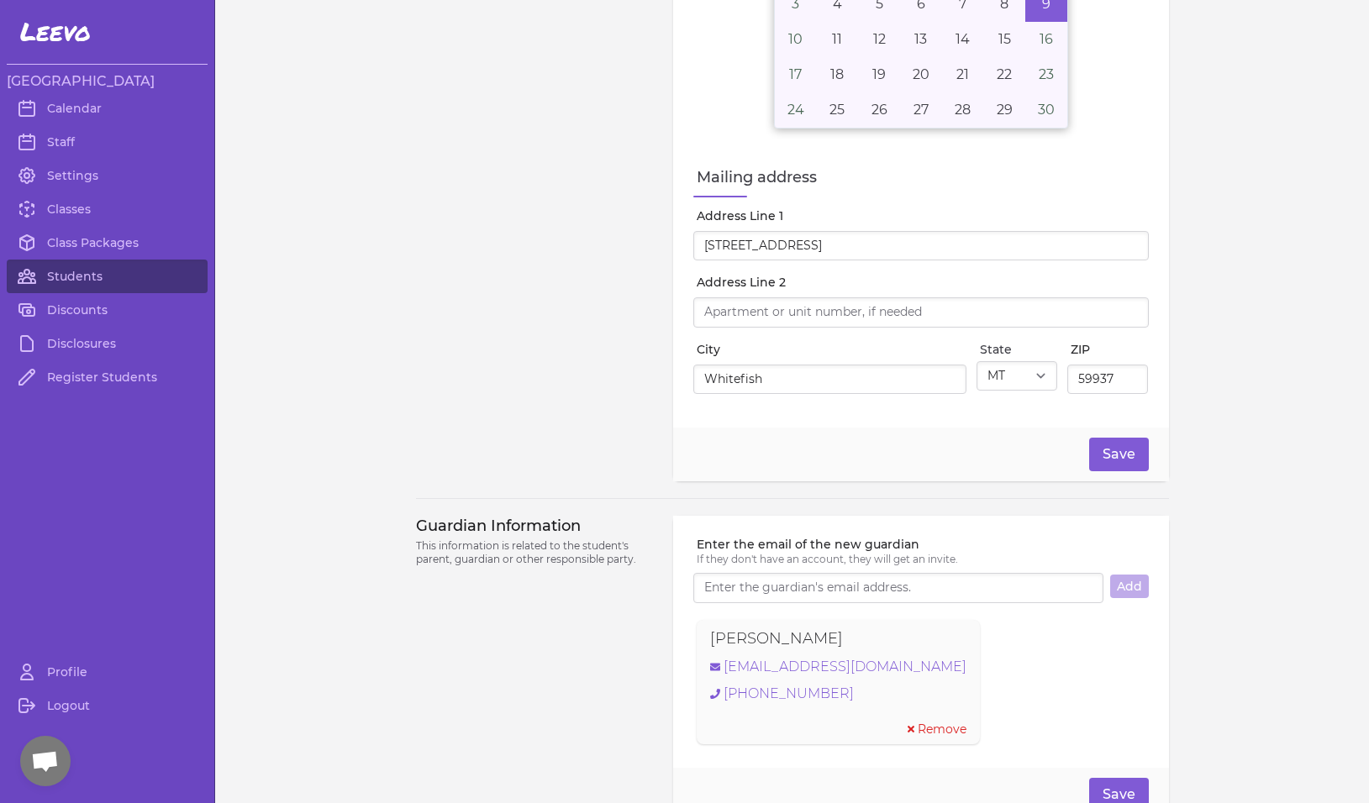
scroll to position [110, 0]
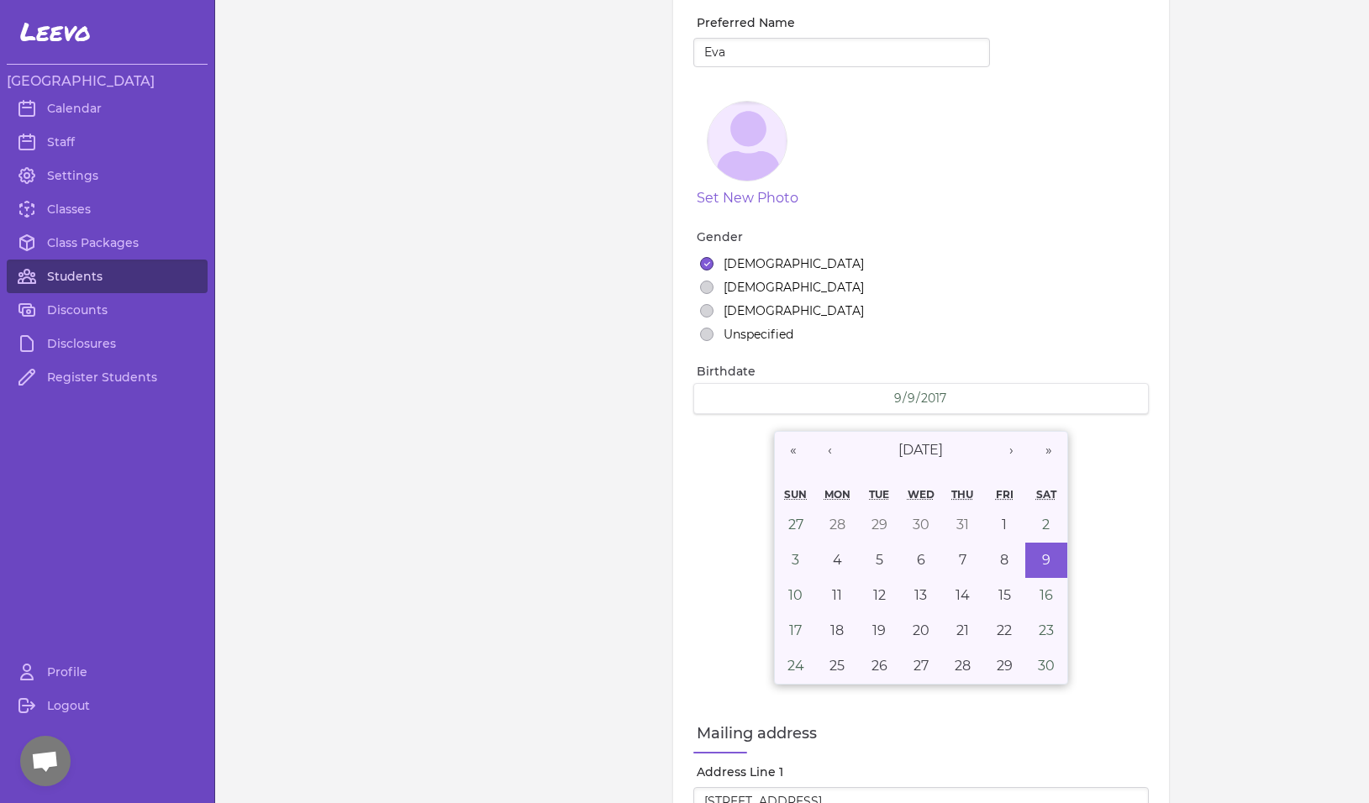
click at [65, 276] on link "Students" at bounding box center [107, 277] width 201 height 34
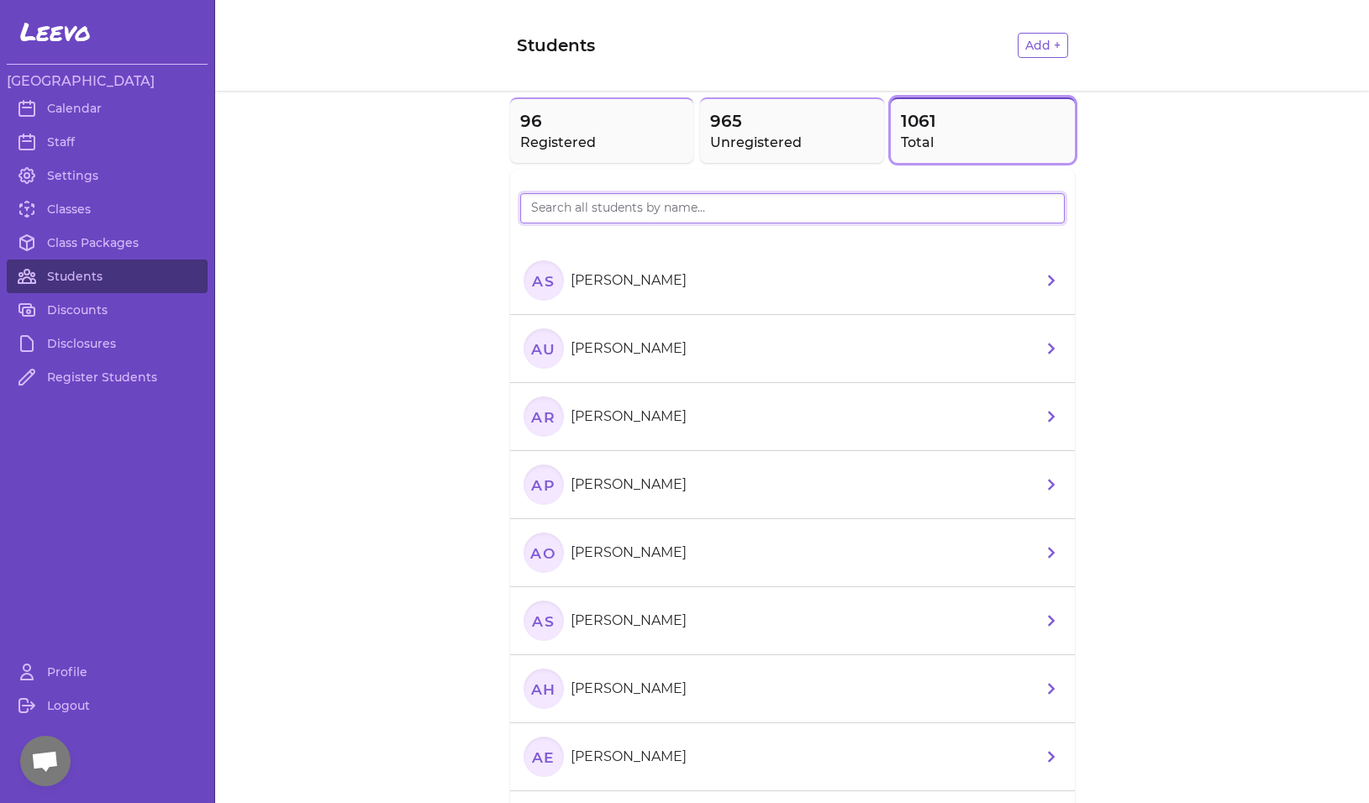
click at [647, 202] on input "search" at bounding box center [792, 208] width 544 height 30
click at [646, 211] on input "search" at bounding box center [792, 208] width 544 height 30
click at [608, 132] on button "96 Registered" at bounding box center [602, 130] width 184 height 66
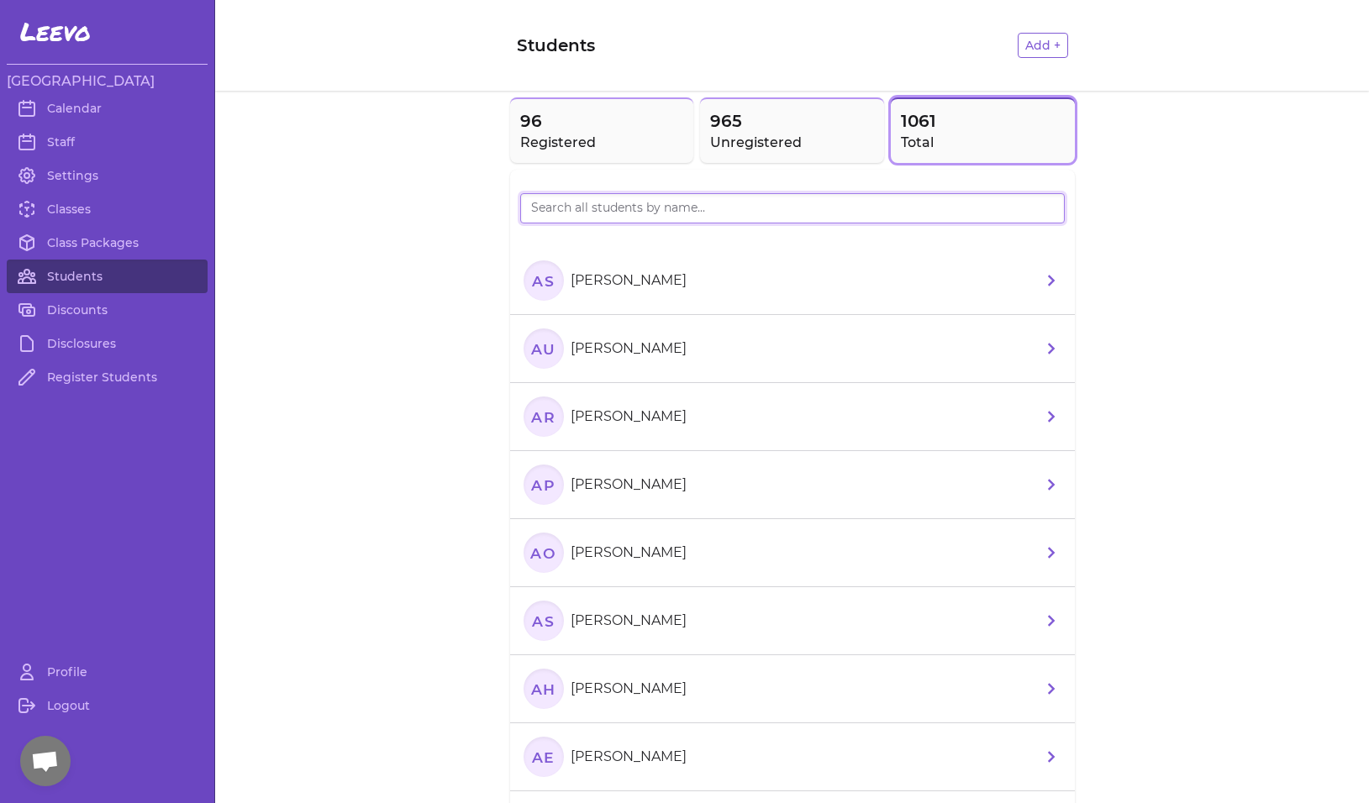
click at [595, 208] on input "search" at bounding box center [792, 208] width 544 height 30
click at [600, 213] on input "search" at bounding box center [792, 208] width 544 height 30
click at [600, 208] on input "search" at bounding box center [792, 208] width 544 height 30
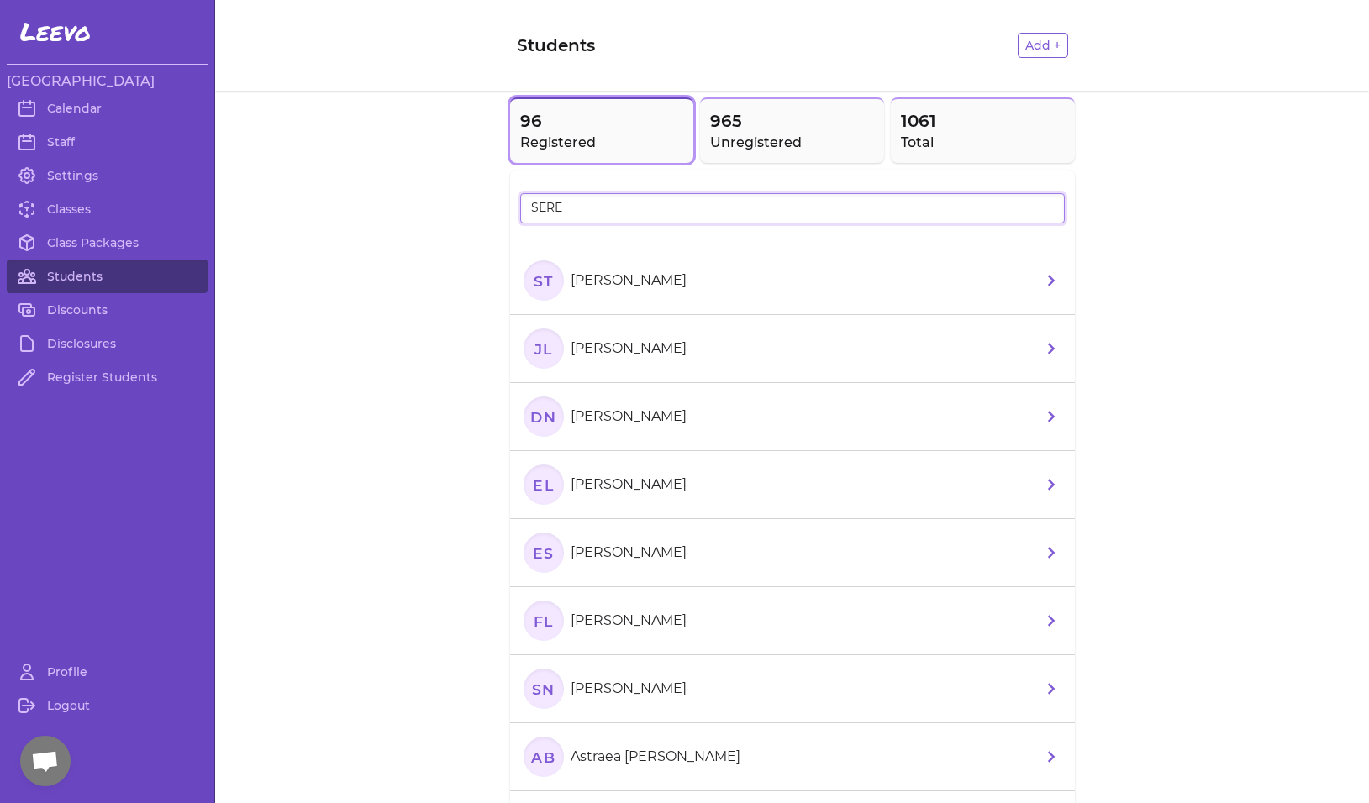
type input "SERE"
click at [533, 286] on text "ST" at bounding box center [543, 280] width 20 height 18
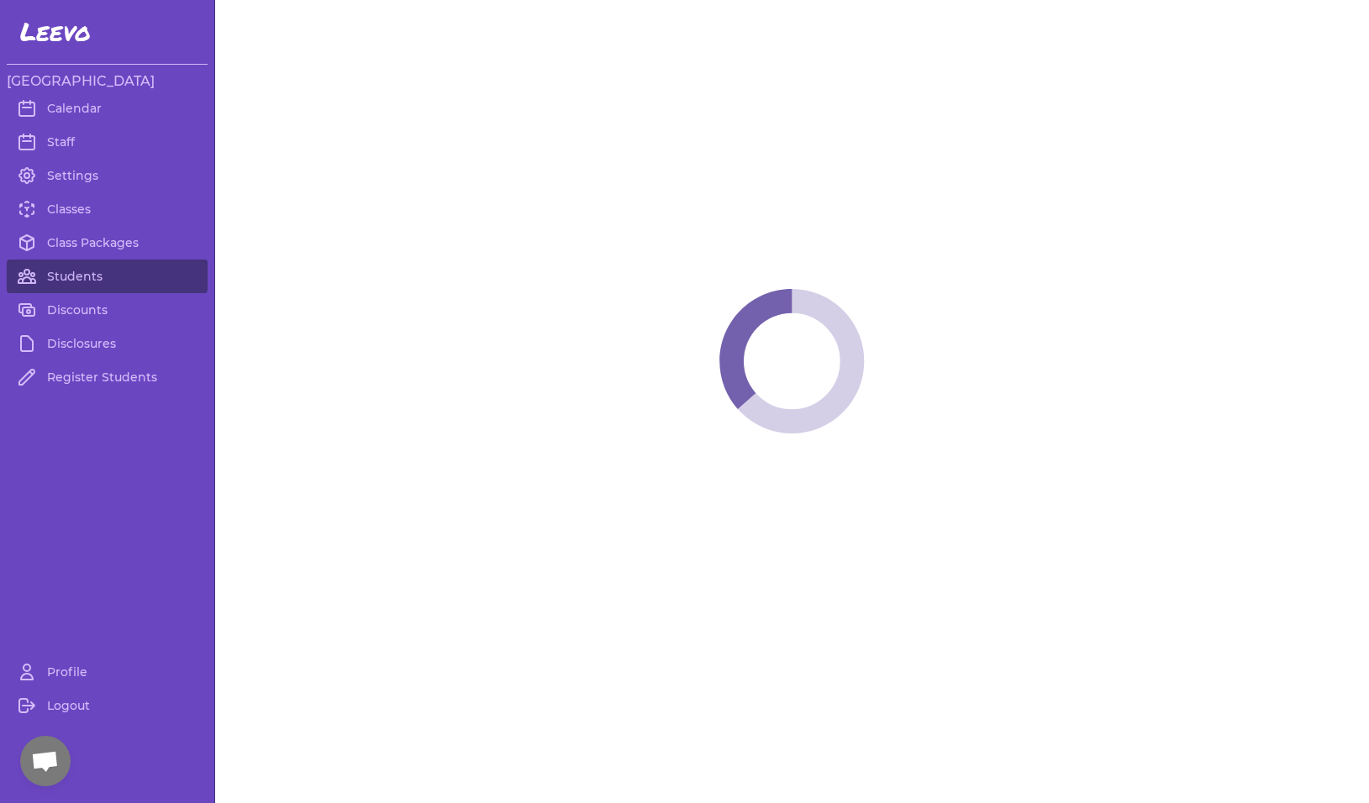
select select "MT"
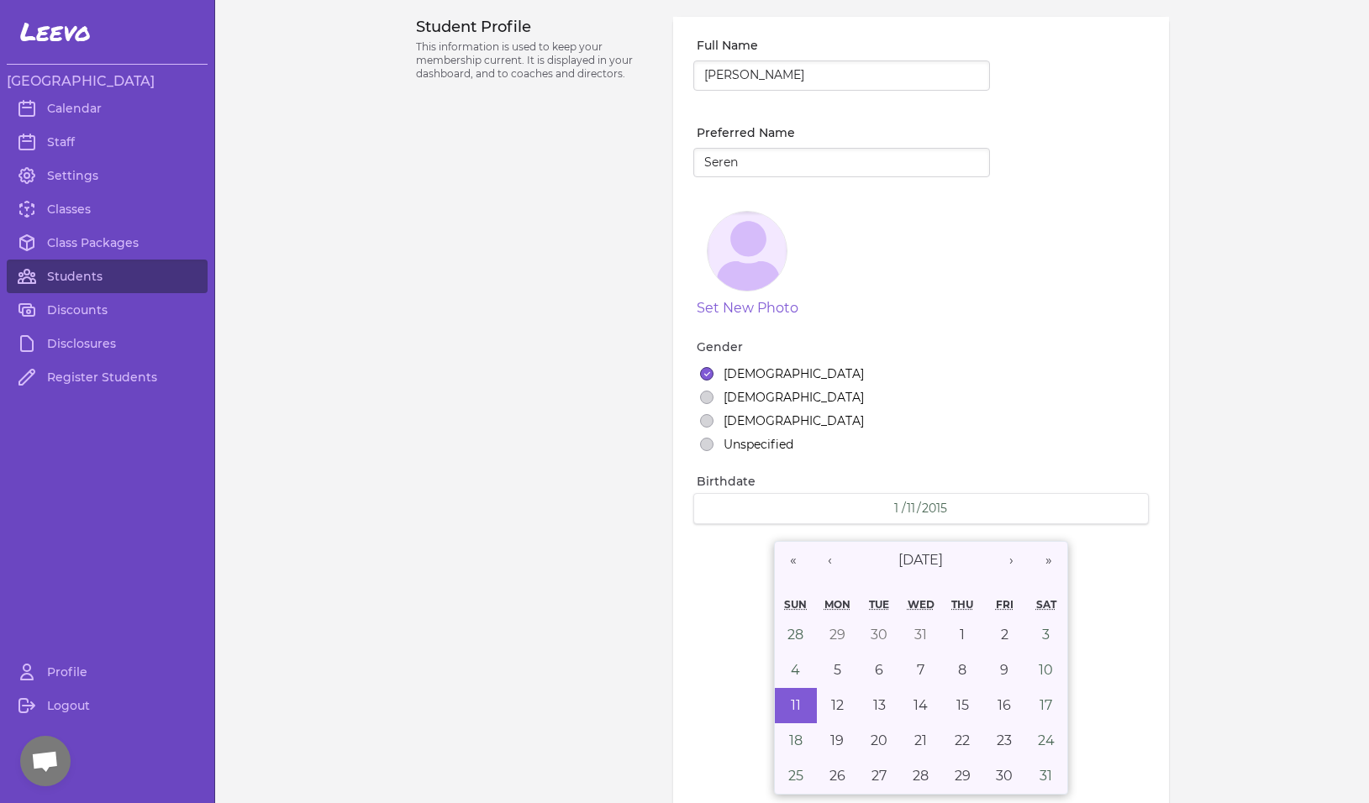
select select "1"
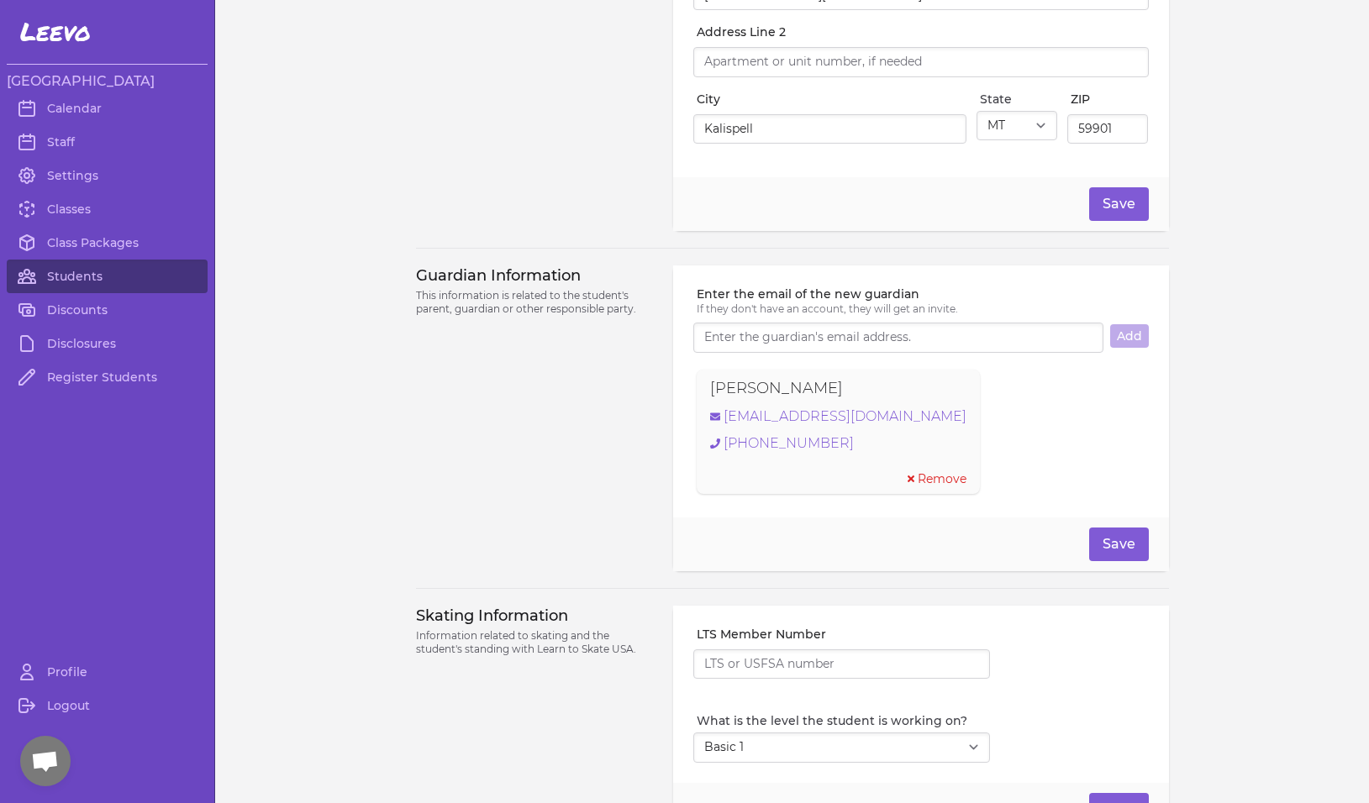
scroll to position [944, 0]
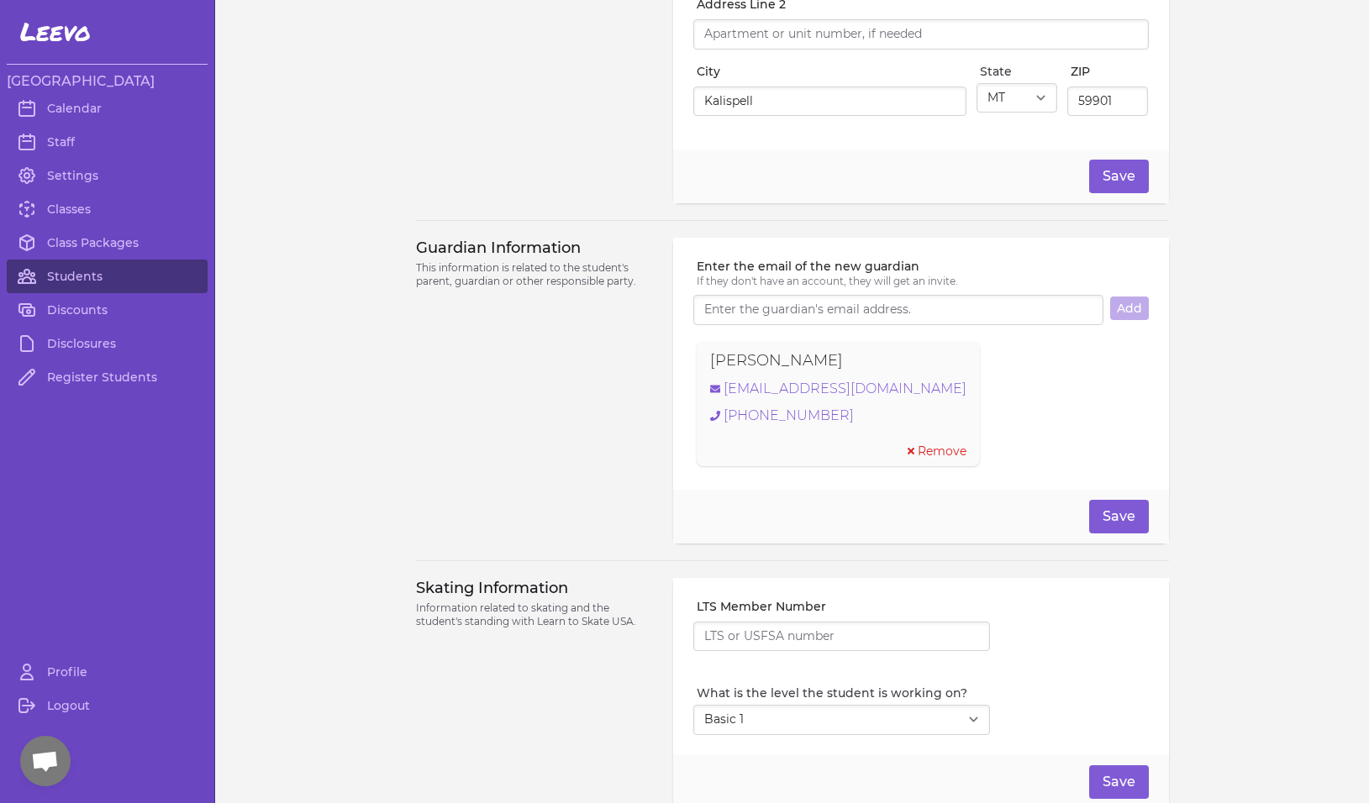
drag, startPoint x: 850, startPoint y: 367, endPoint x: 696, endPoint y: 368, distance: 154.6
click at [696, 368] on div "[PERSON_NAME] [EMAIL_ADDRESS][DOMAIN_NAME] [PHONE_NUMBER] Remove" at bounding box center [837, 404] width 283 height 124
click at [815, 398] on link "[EMAIL_ADDRESS][DOMAIN_NAME]" at bounding box center [838, 389] width 256 height 20
click at [519, 456] on div "Guardian Information This information is related to the student's parent, guard…" at bounding box center [535, 391] width 238 height 306
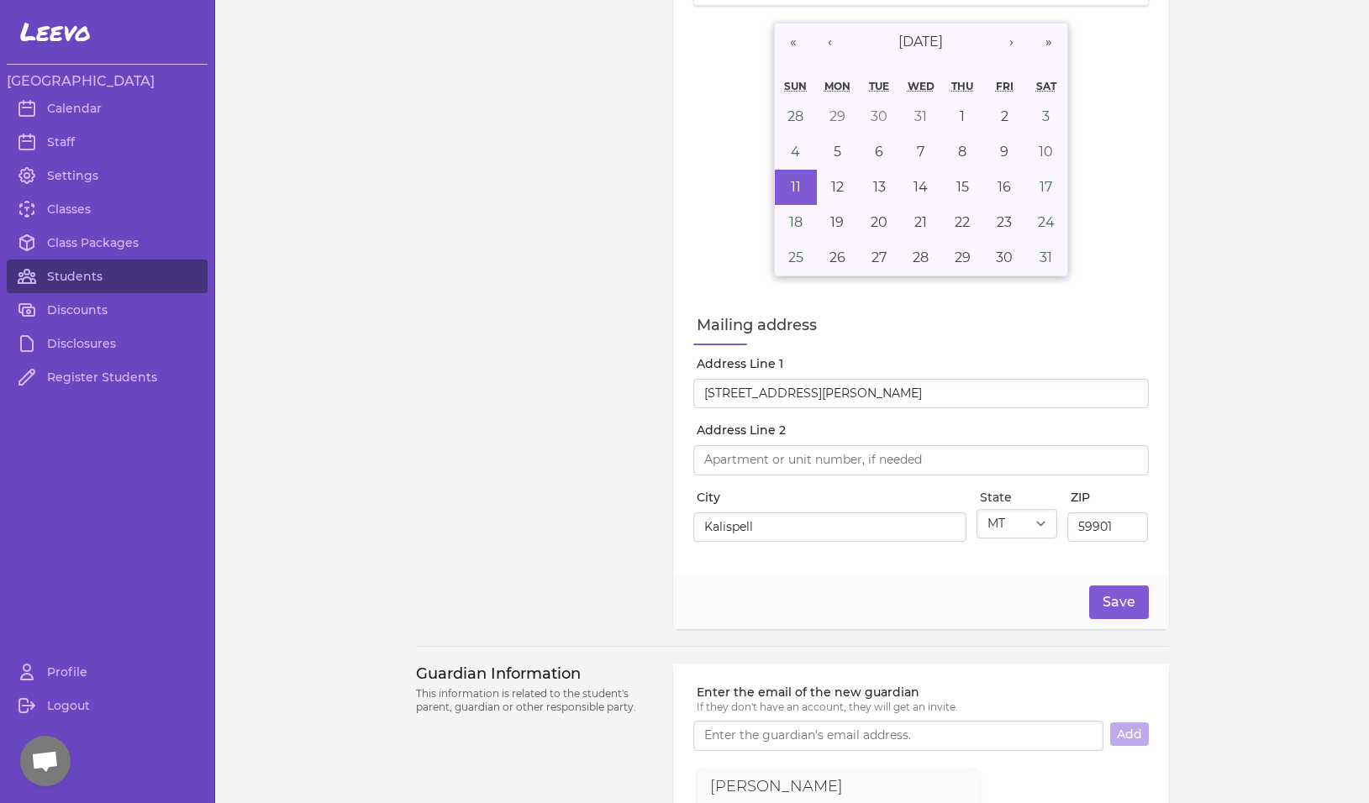
scroll to position [376, 0]
